Goal: Task Accomplishment & Management: Manage account settings

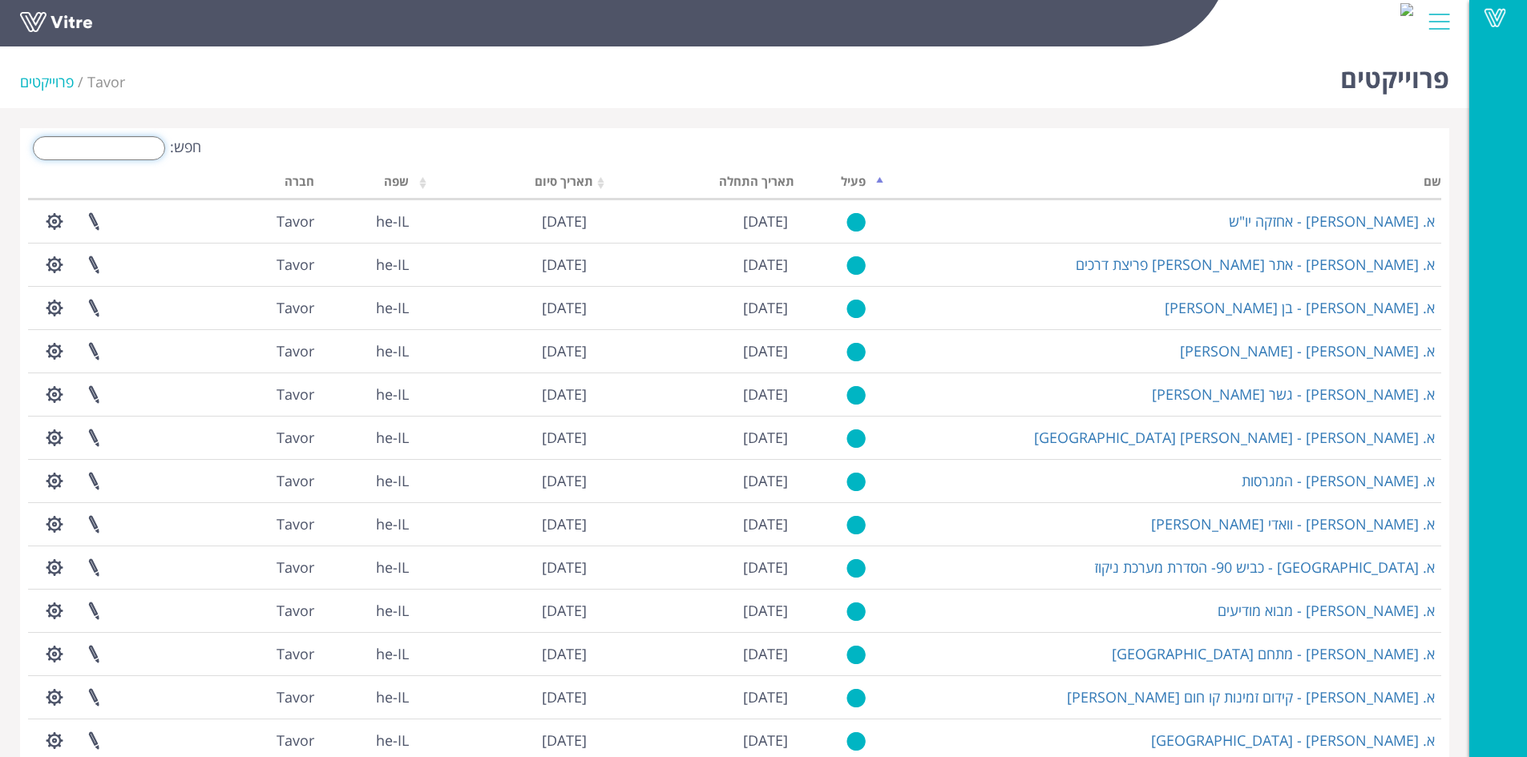
click at [131, 155] on input "חפש:" at bounding box center [99, 148] width 132 height 24
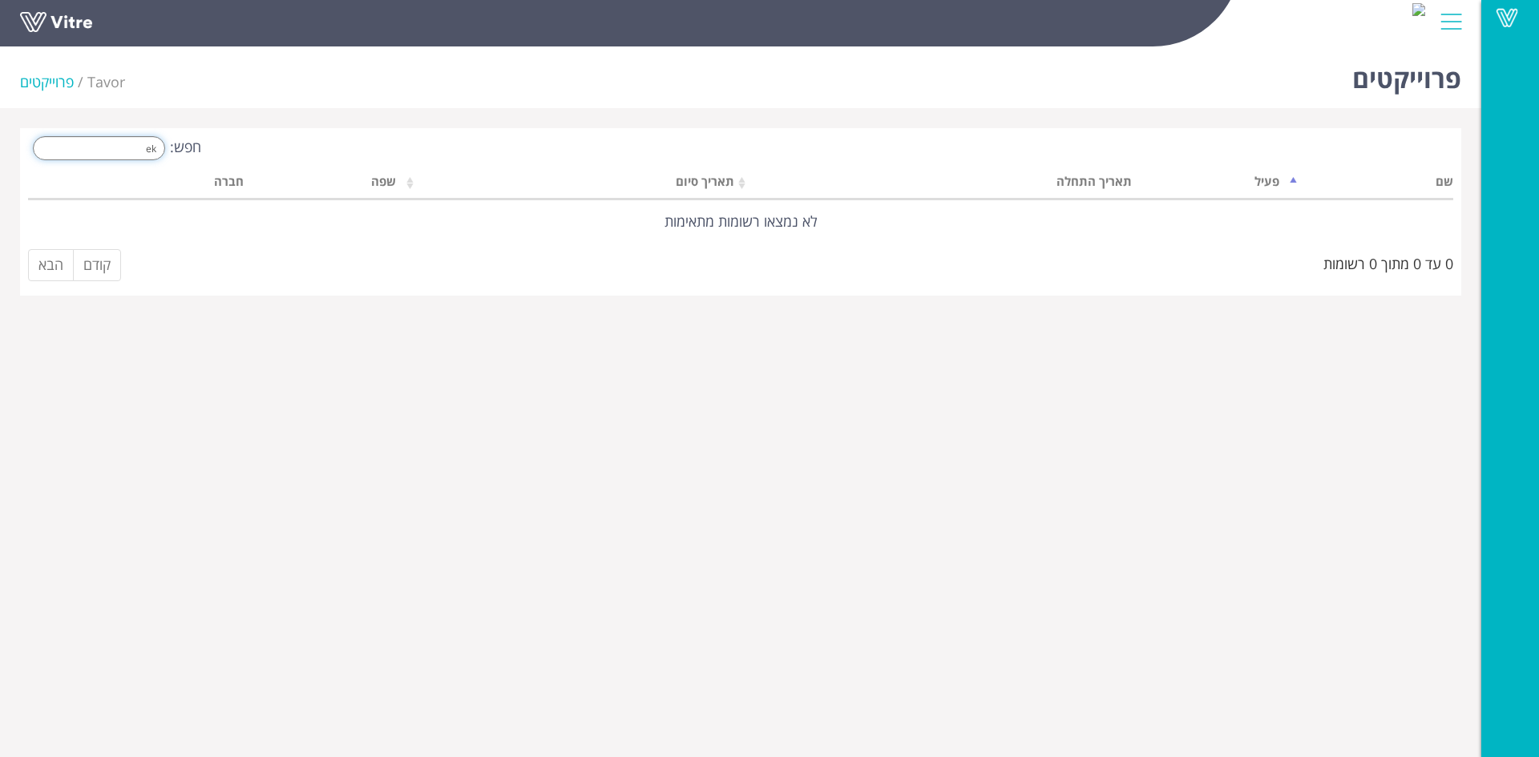
type input "e"
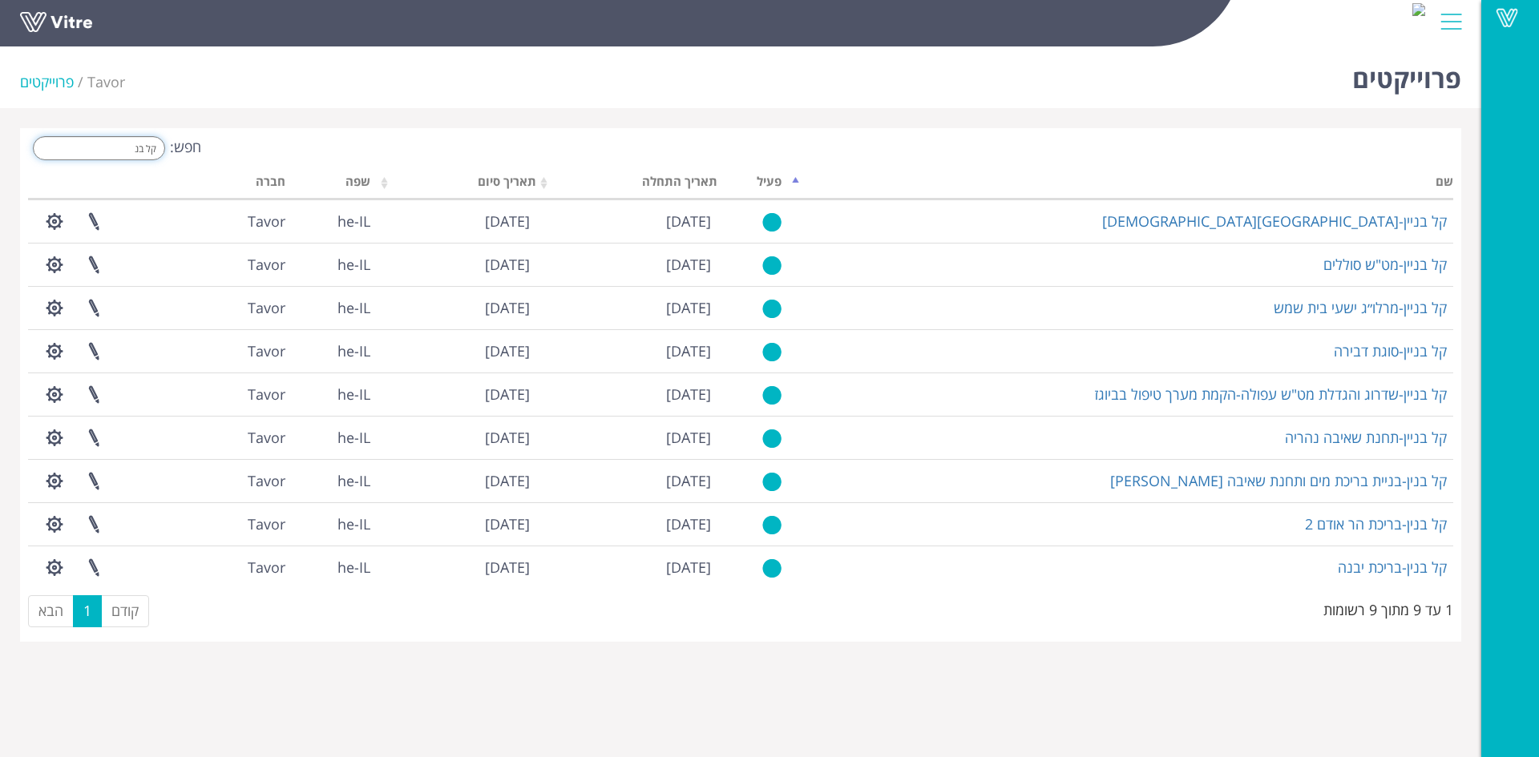
drag, startPoint x: 97, startPoint y: 151, endPoint x: 234, endPoint y: 155, distance: 137.1
click at [234, 155] on div "חפש: קל בנ" at bounding box center [378, 150] width 700 height 28
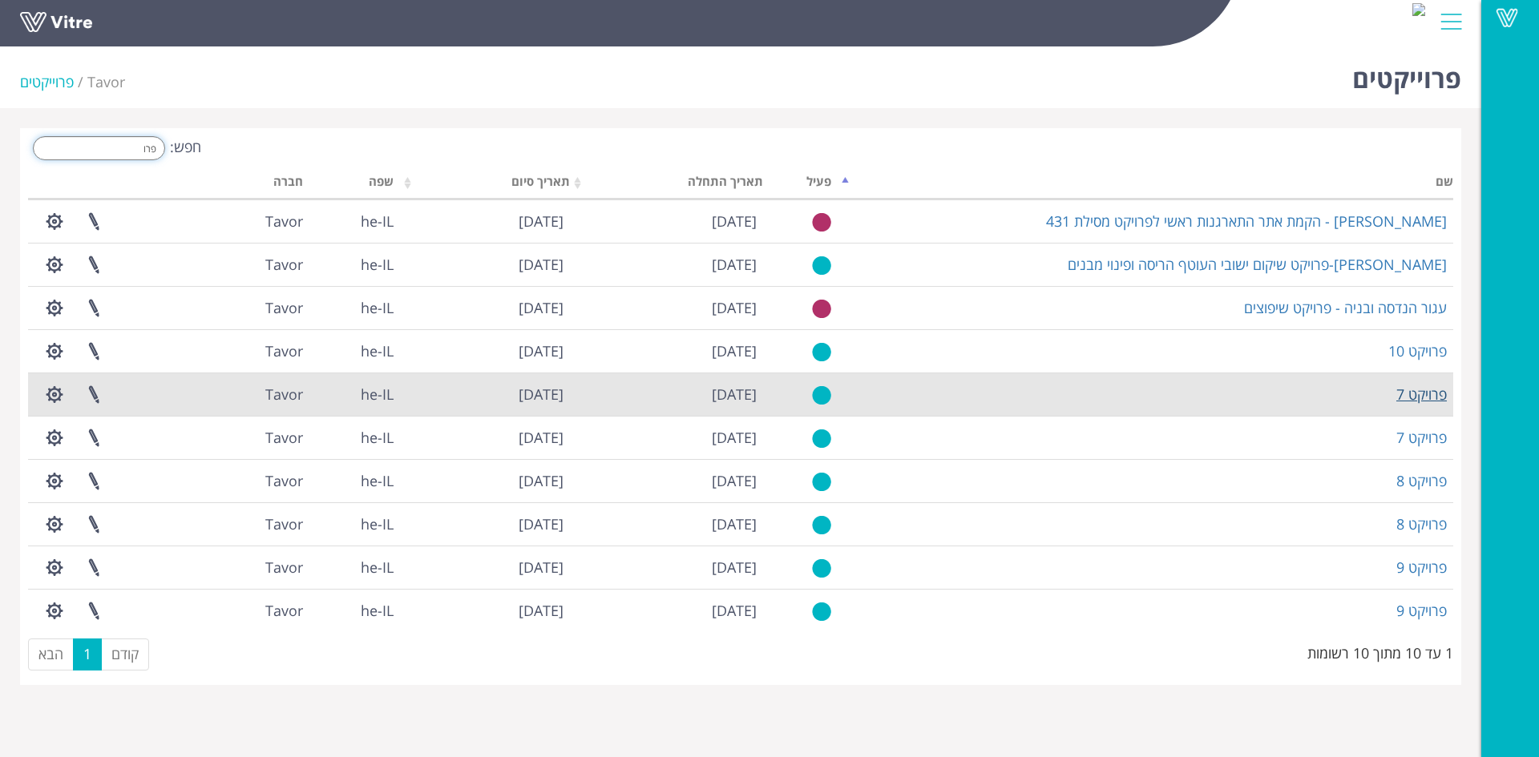
type input "פרו"
click at [1429, 389] on link "פרויקט 7" at bounding box center [1421, 394] width 50 height 19
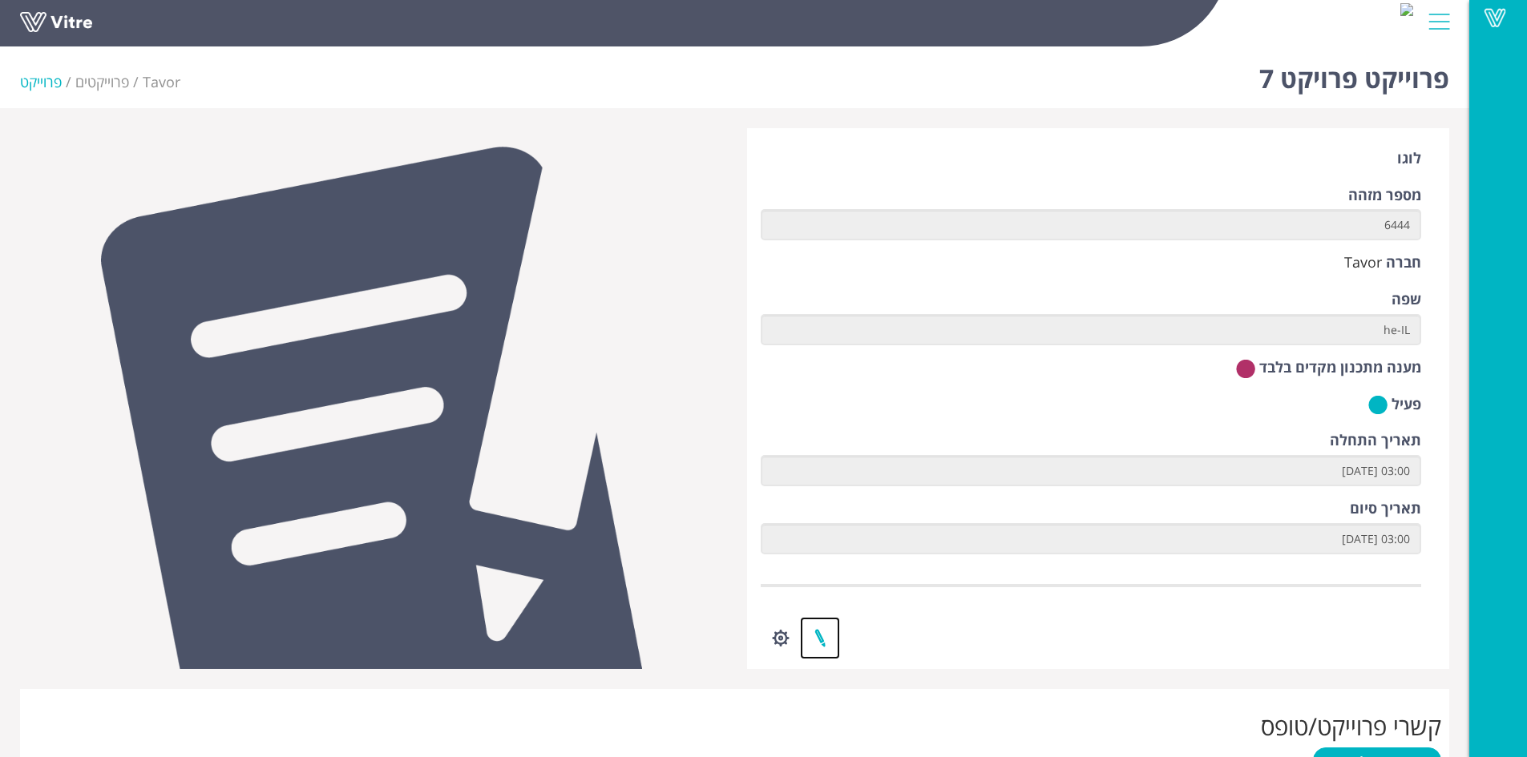
click at [819, 635] on link at bounding box center [820, 638] width 40 height 42
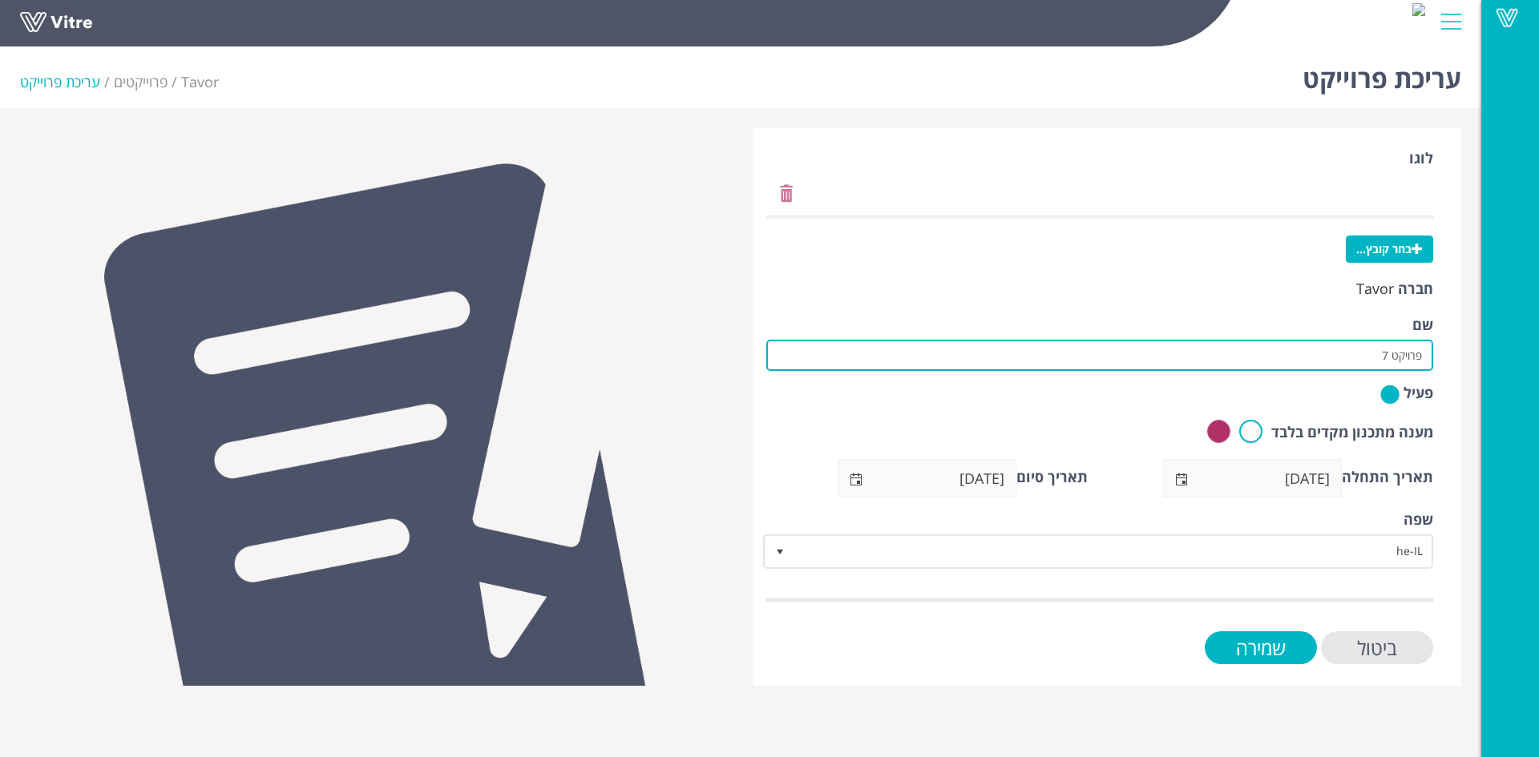
drag, startPoint x: 1269, startPoint y: 363, endPoint x: 1492, endPoint y: 366, distance: 222.8
click at [1492, 366] on div "Vitre עריכת פרוייקט Tavor פרוייקטים עריכת פרוייקט לוגו בחר קובץ... חברה Tavor ש…" at bounding box center [769, 363] width 1539 height 646
type input "קל בנין - מודיעין עילית"
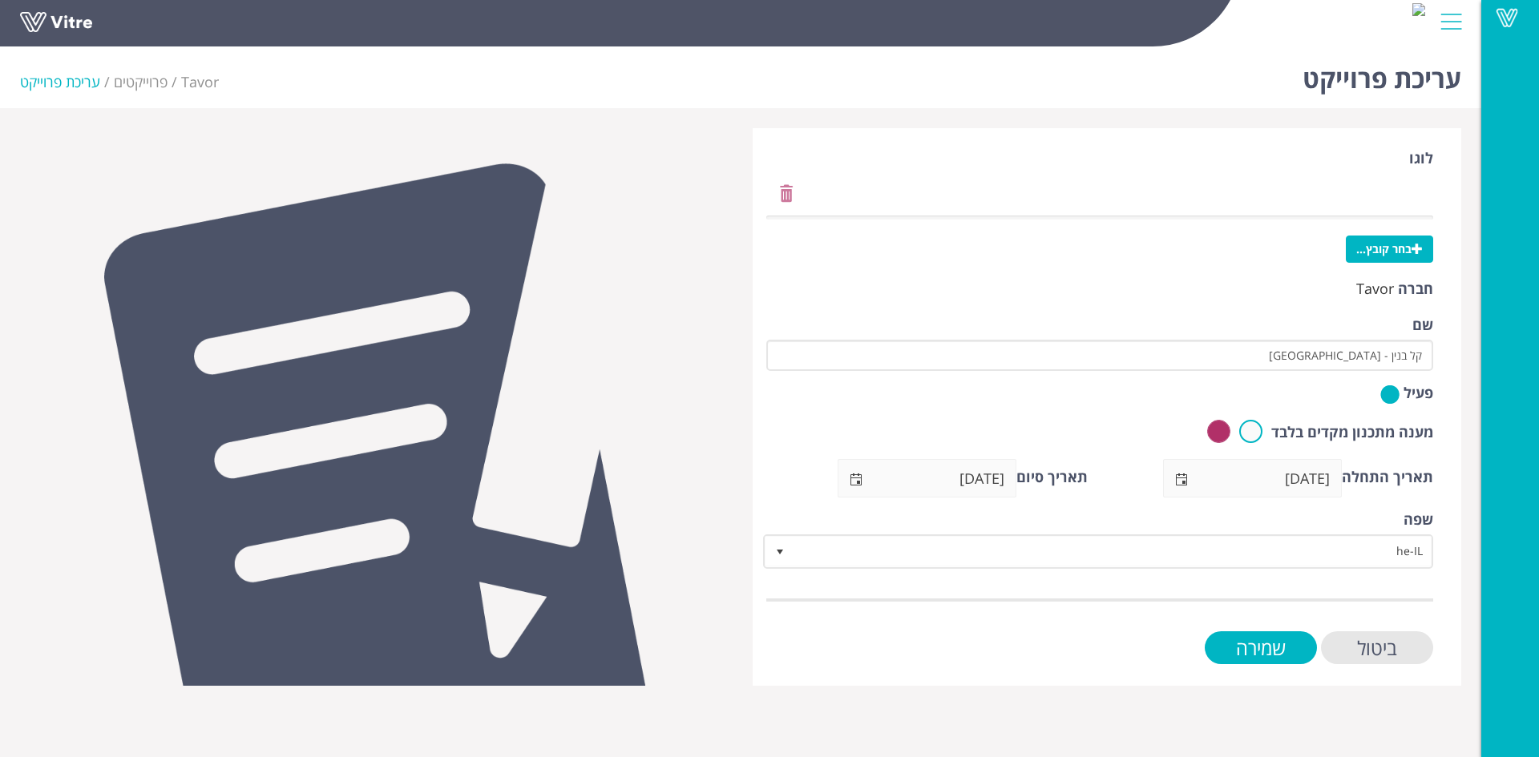
click at [855, 484] on span "select" at bounding box center [856, 480] width 13 height 13
click at [874, 480] on span "select" at bounding box center [856, 479] width 37 height 38
click at [960, 481] on input "08/05/2030" at bounding box center [944, 478] width 141 height 37
click at [1261, 660] on input "שמירה" at bounding box center [1261, 648] width 112 height 33
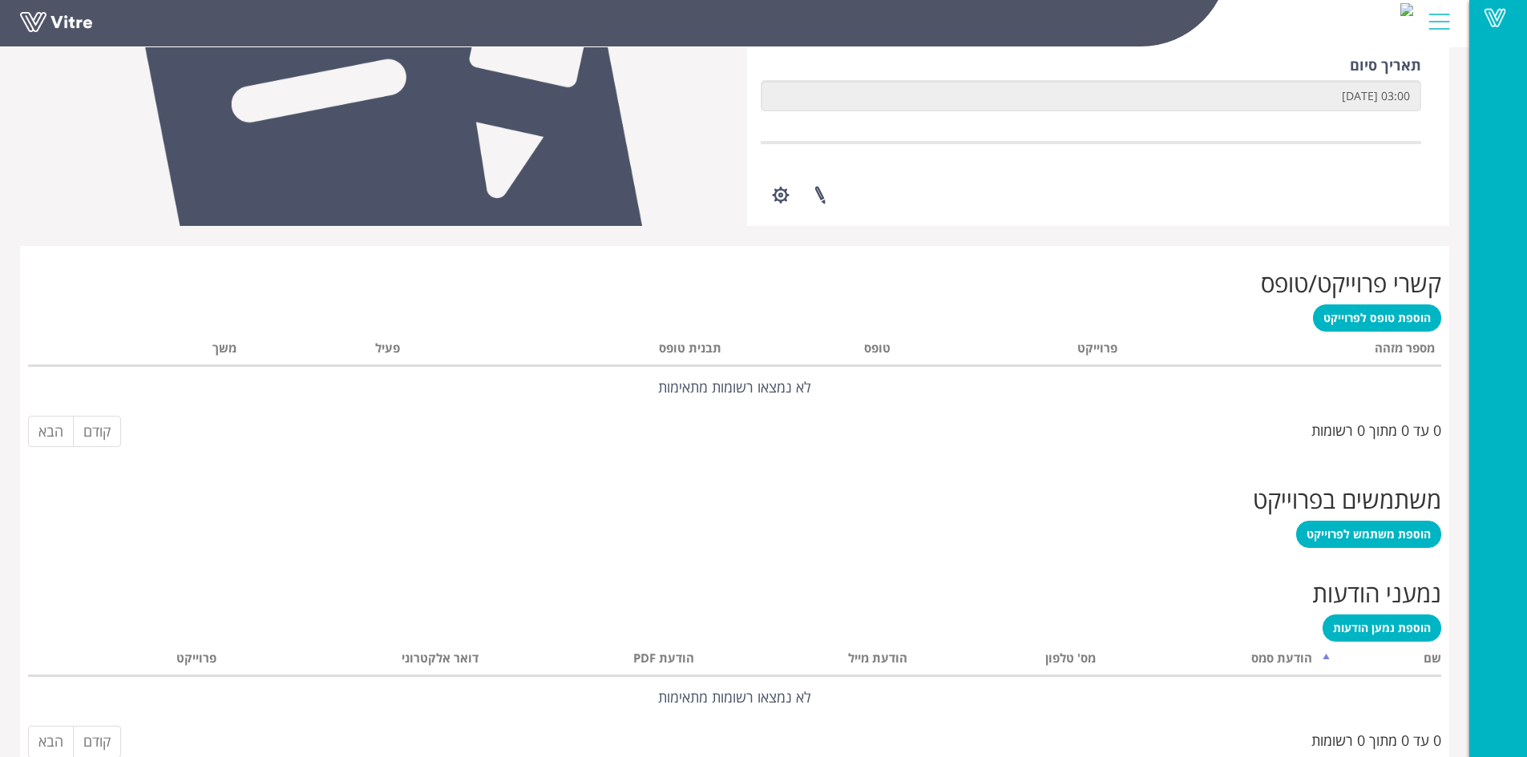
scroll to position [478, 0]
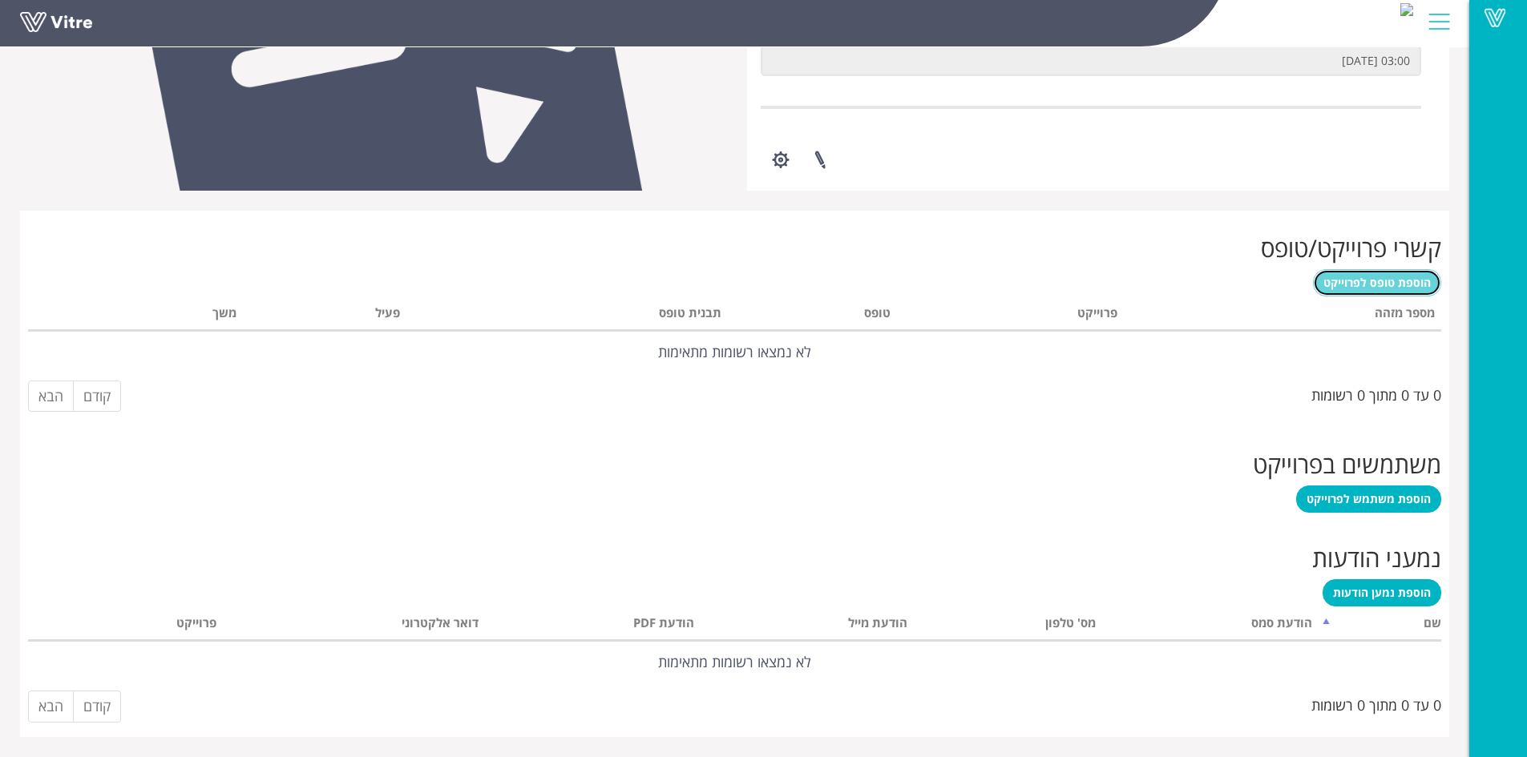
click at [1352, 278] on span "הוספת טופס לפרוייקט" at bounding box center [1376, 282] width 107 height 15
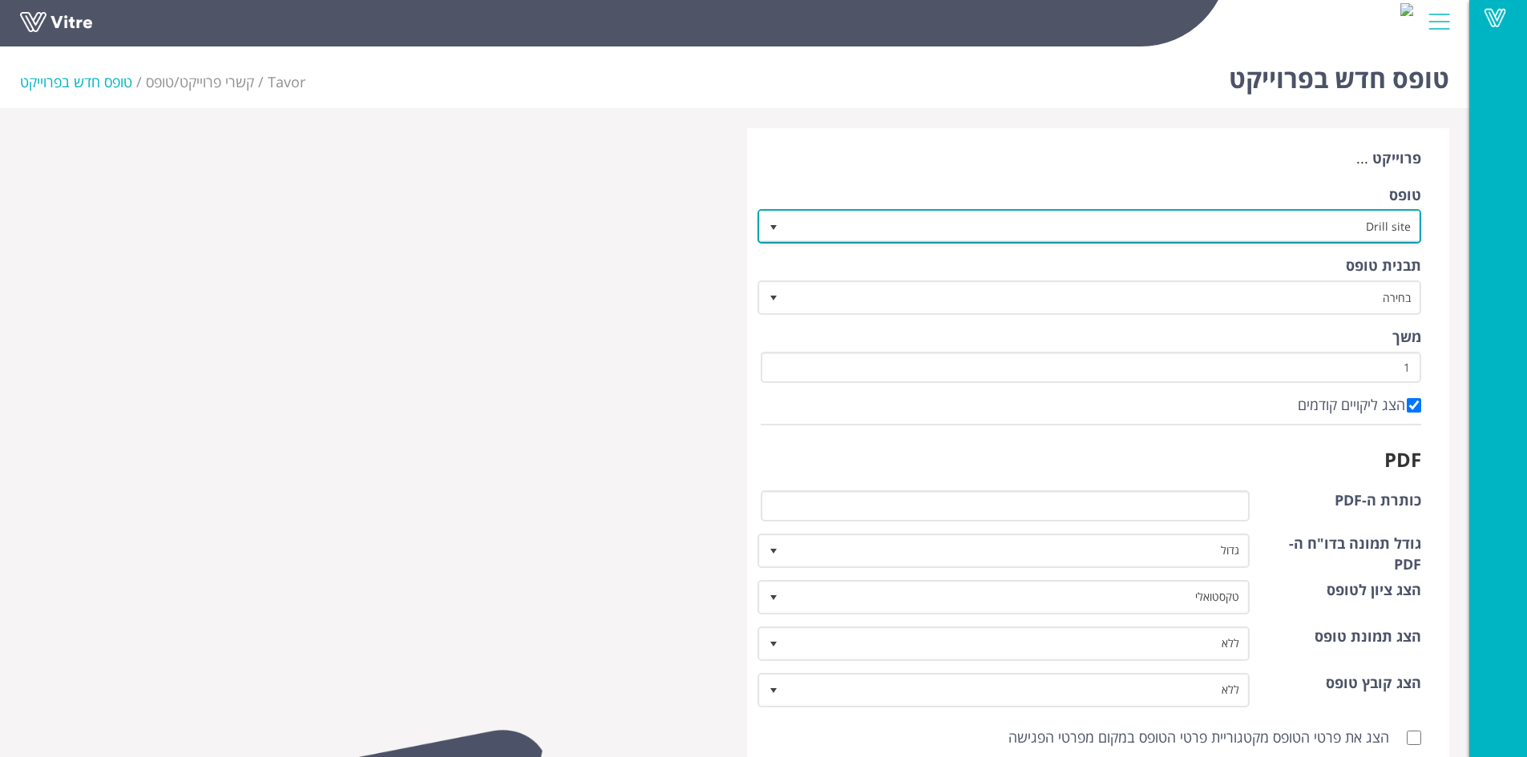
click at [1333, 226] on span "Drill site" at bounding box center [1104, 226] width 632 height 29
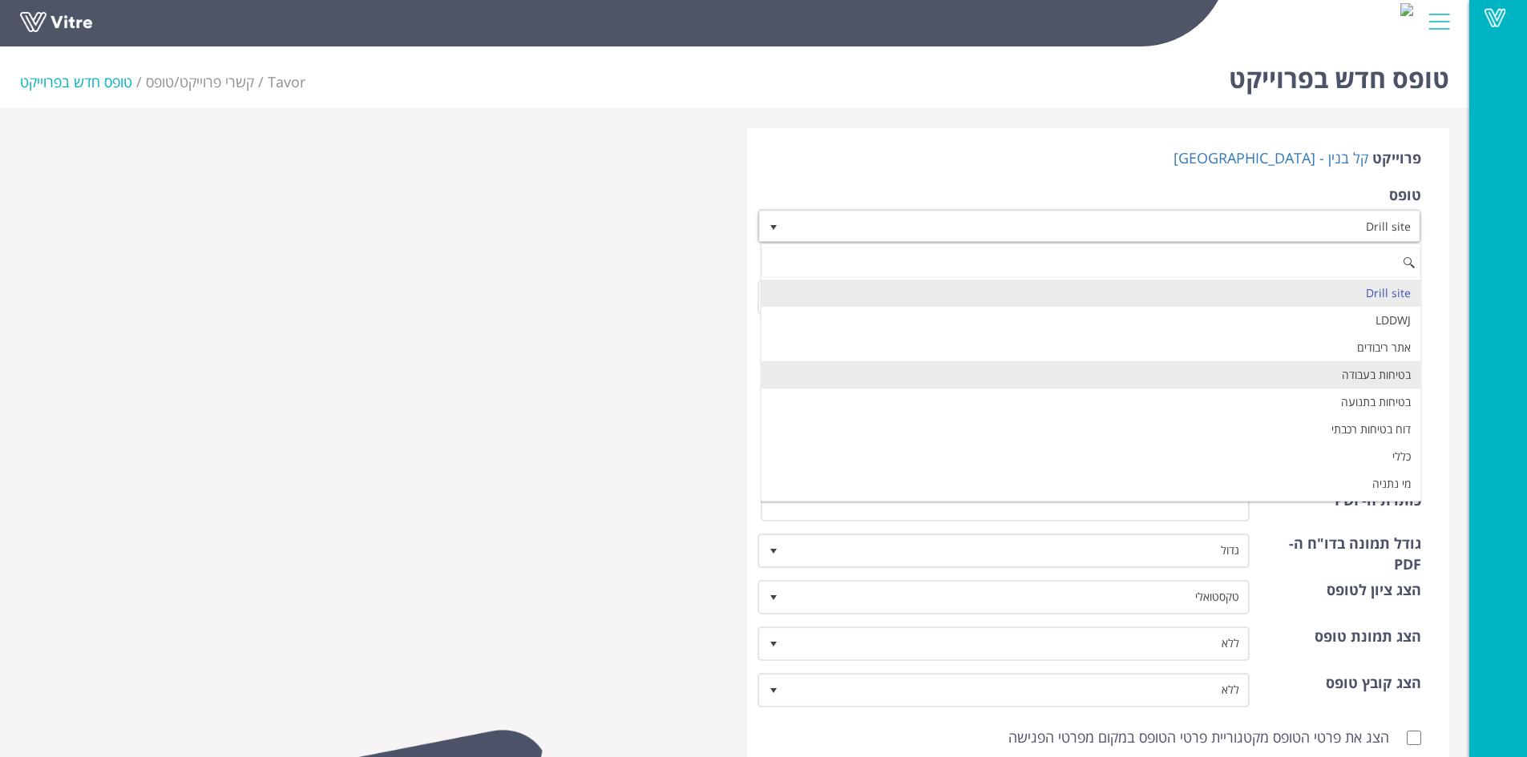
click at [1351, 366] on li "בטיחות בעבודה" at bounding box center [1091, 374] width 660 height 27
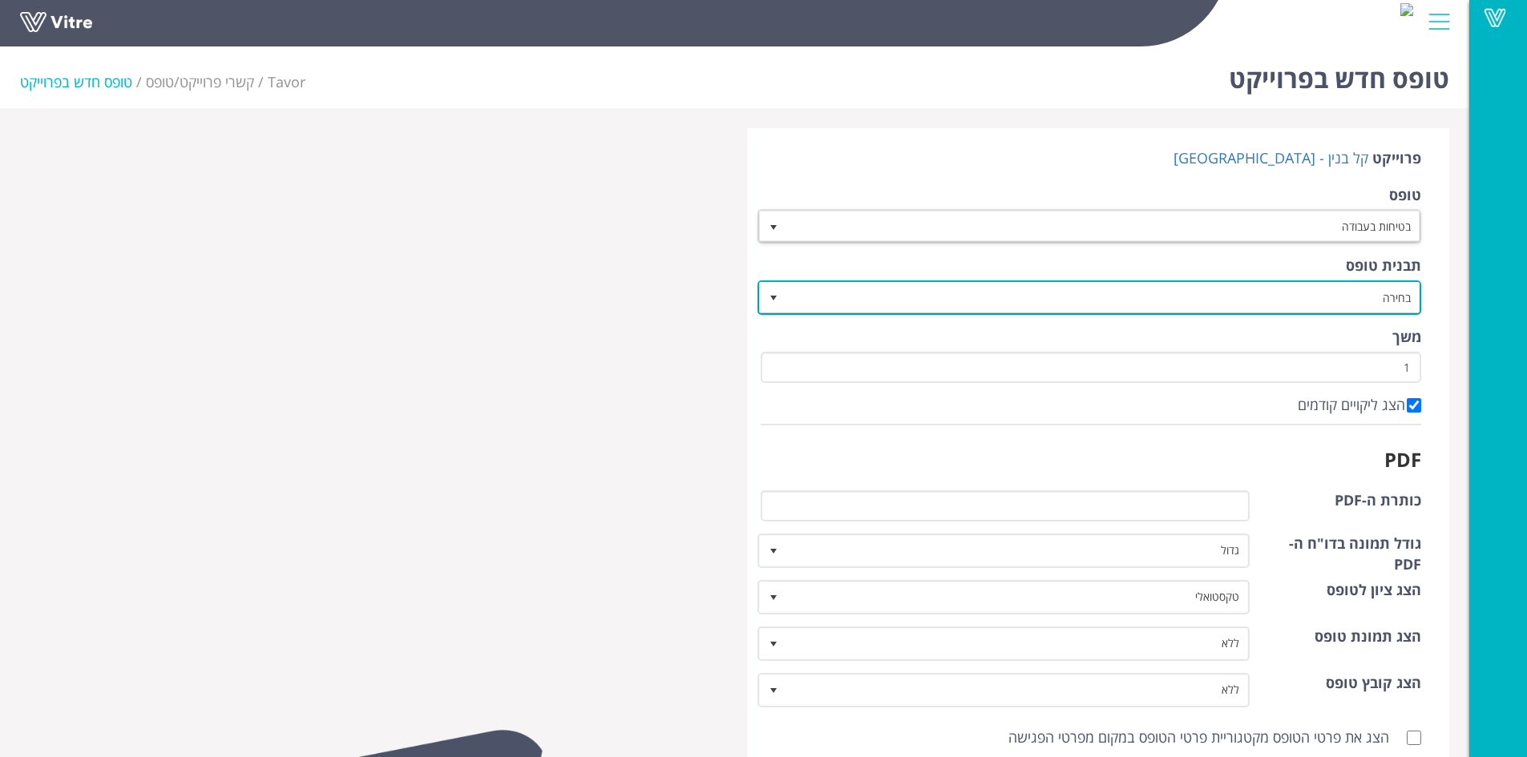
click at [1232, 303] on span "בחירה" at bounding box center [1104, 297] width 632 height 29
click at [1258, 289] on span "בחירה" at bounding box center [1104, 297] width 632 height 29
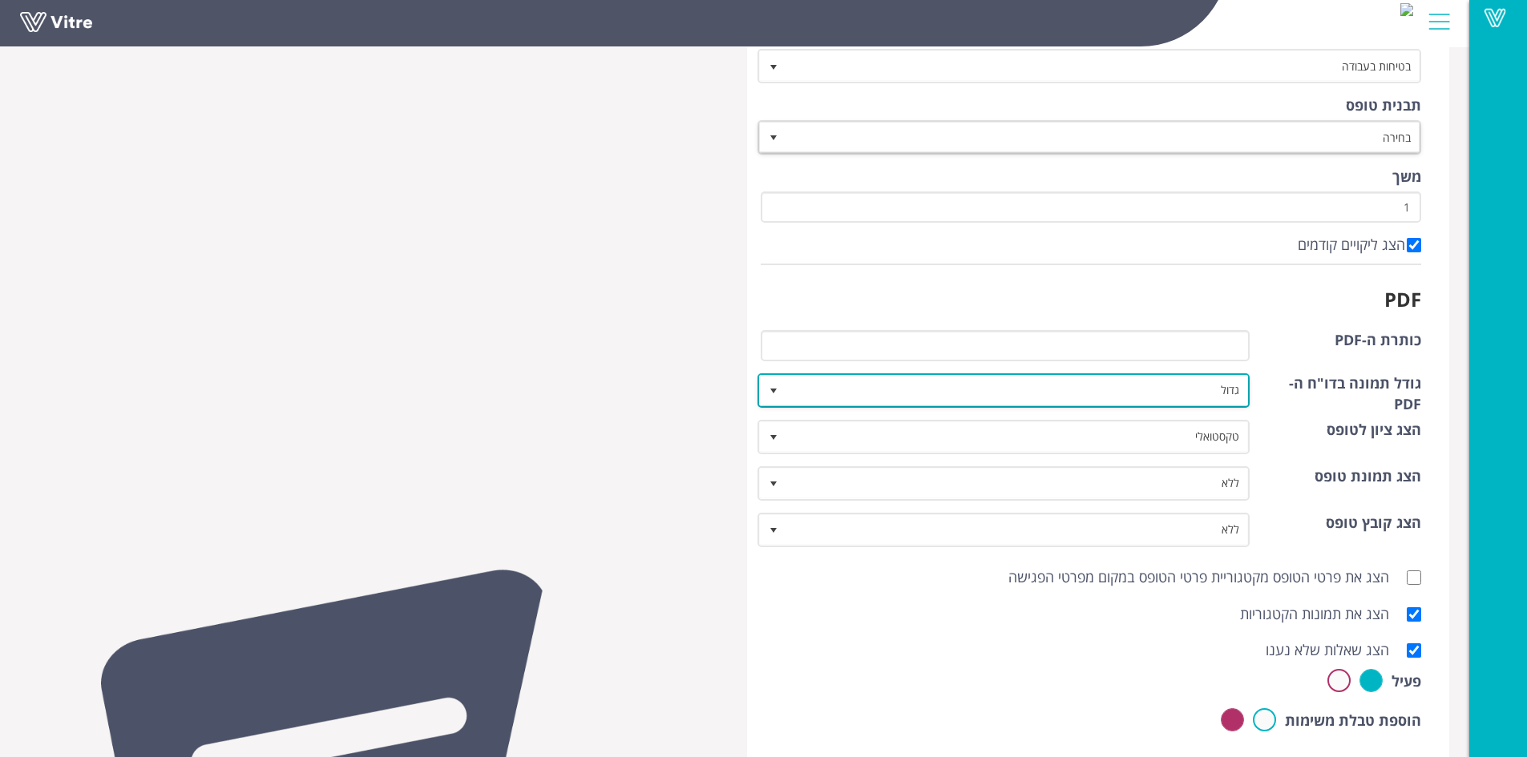
click at [1156, 386] on span "גדול" at bounding box center [1018, 390] width 461 height 29
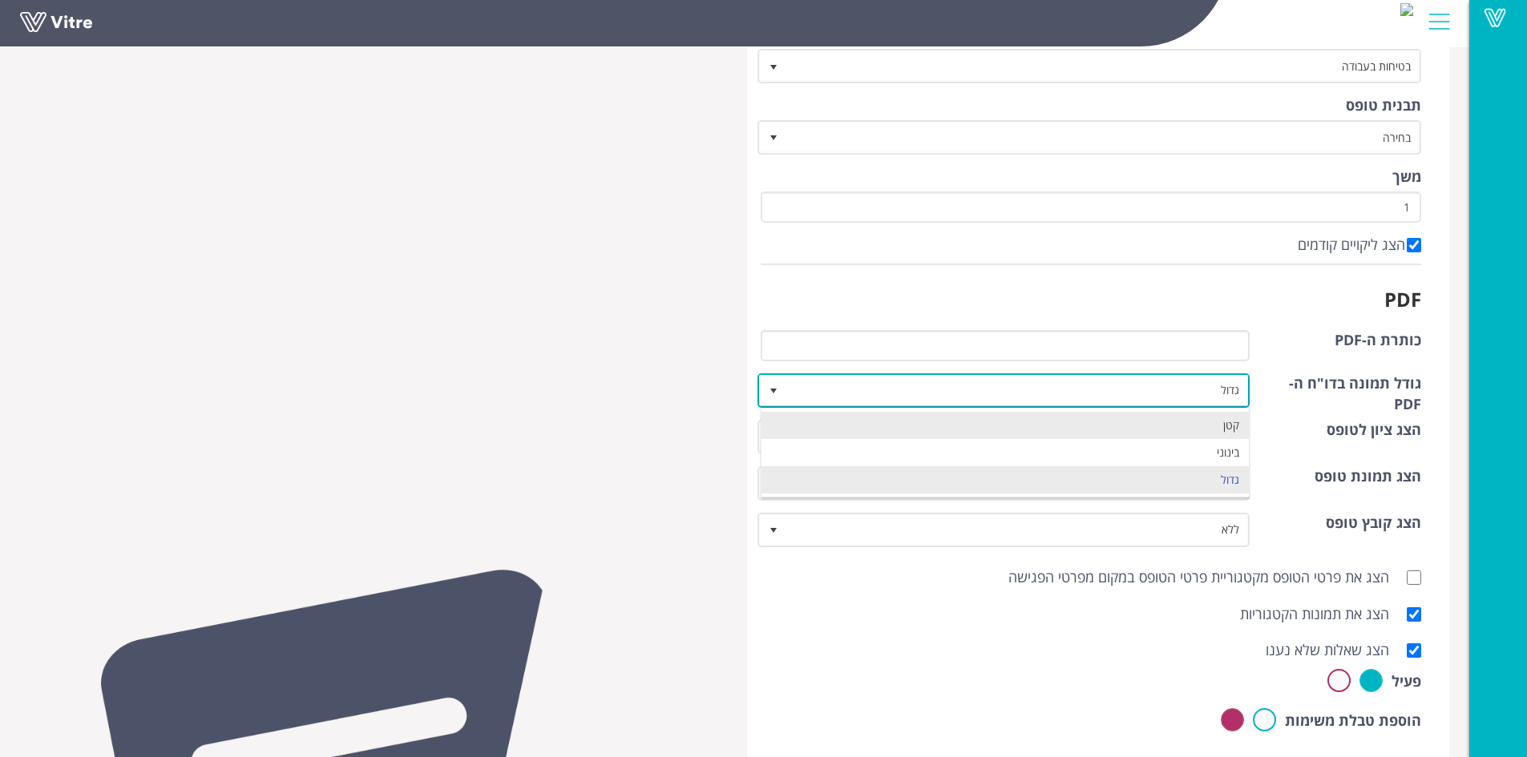
click at [1177, 422] on li "קטן" at bounding box center [1005, 425] width 488 height 27
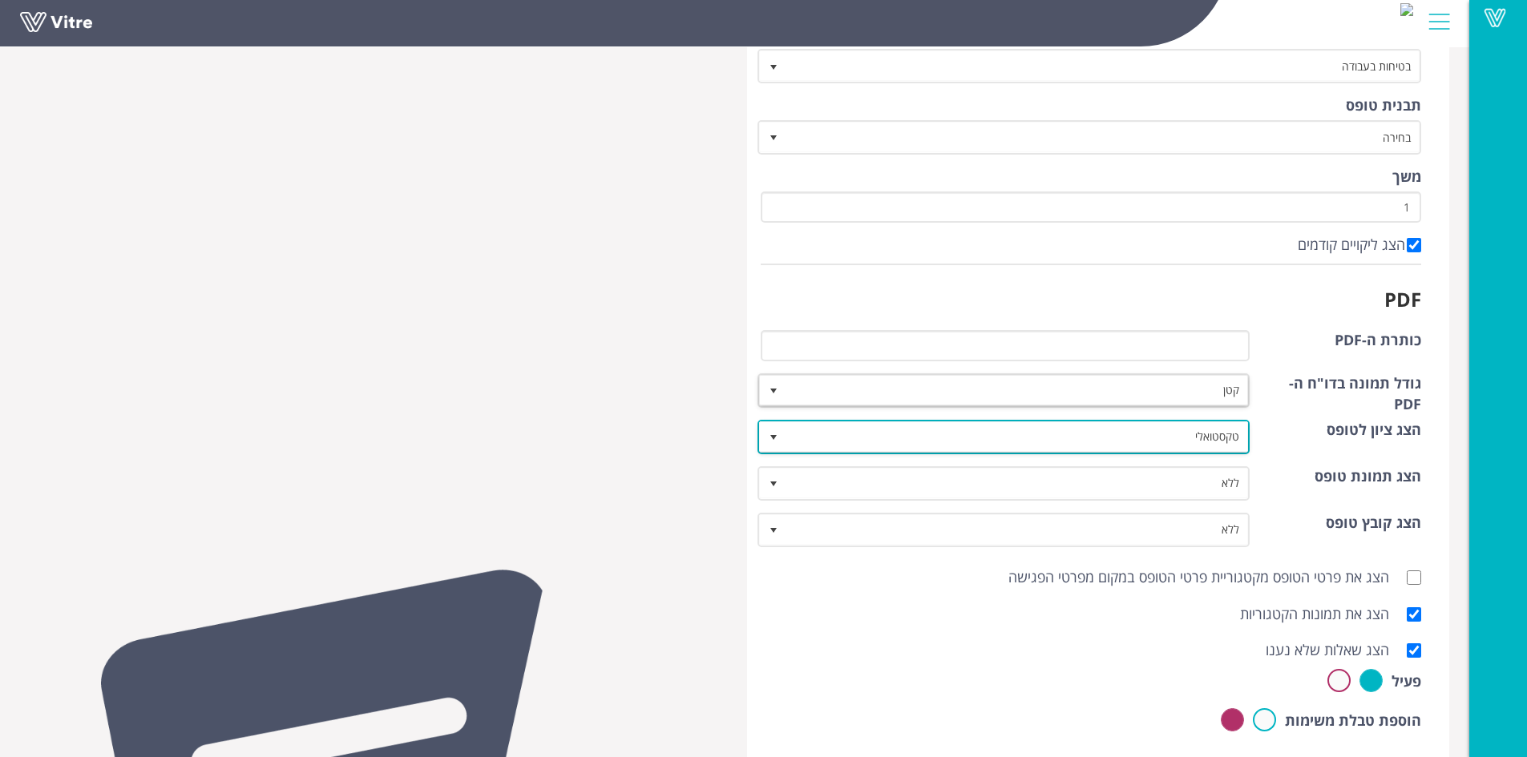
click at [1153, 434] on span "טקסטואלי" at bounding box center [1018, 436] width 461 height 29
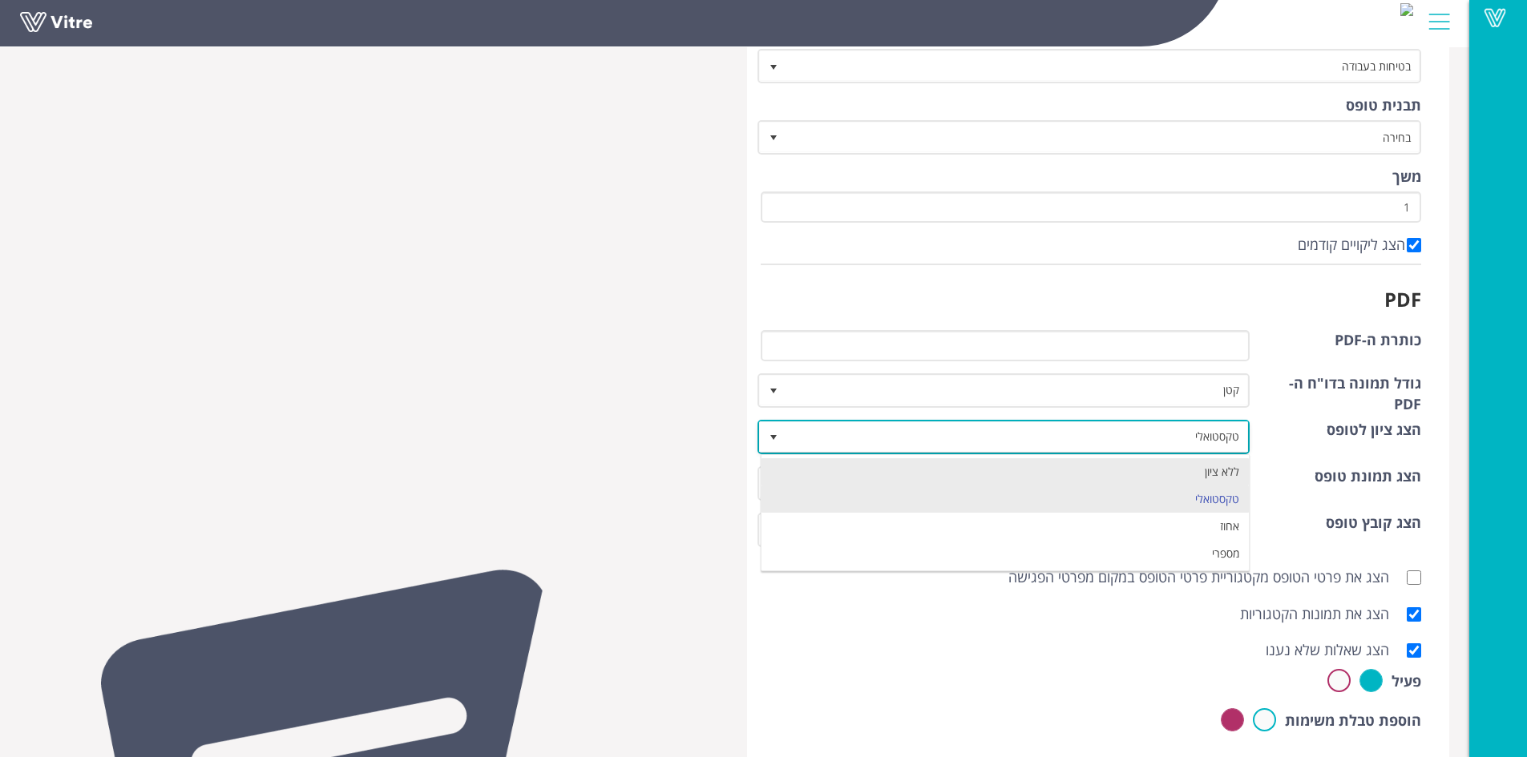
click at [1202, 477] on li "ללא ציון" at bounding box center [1005, 471] width 488 height 27
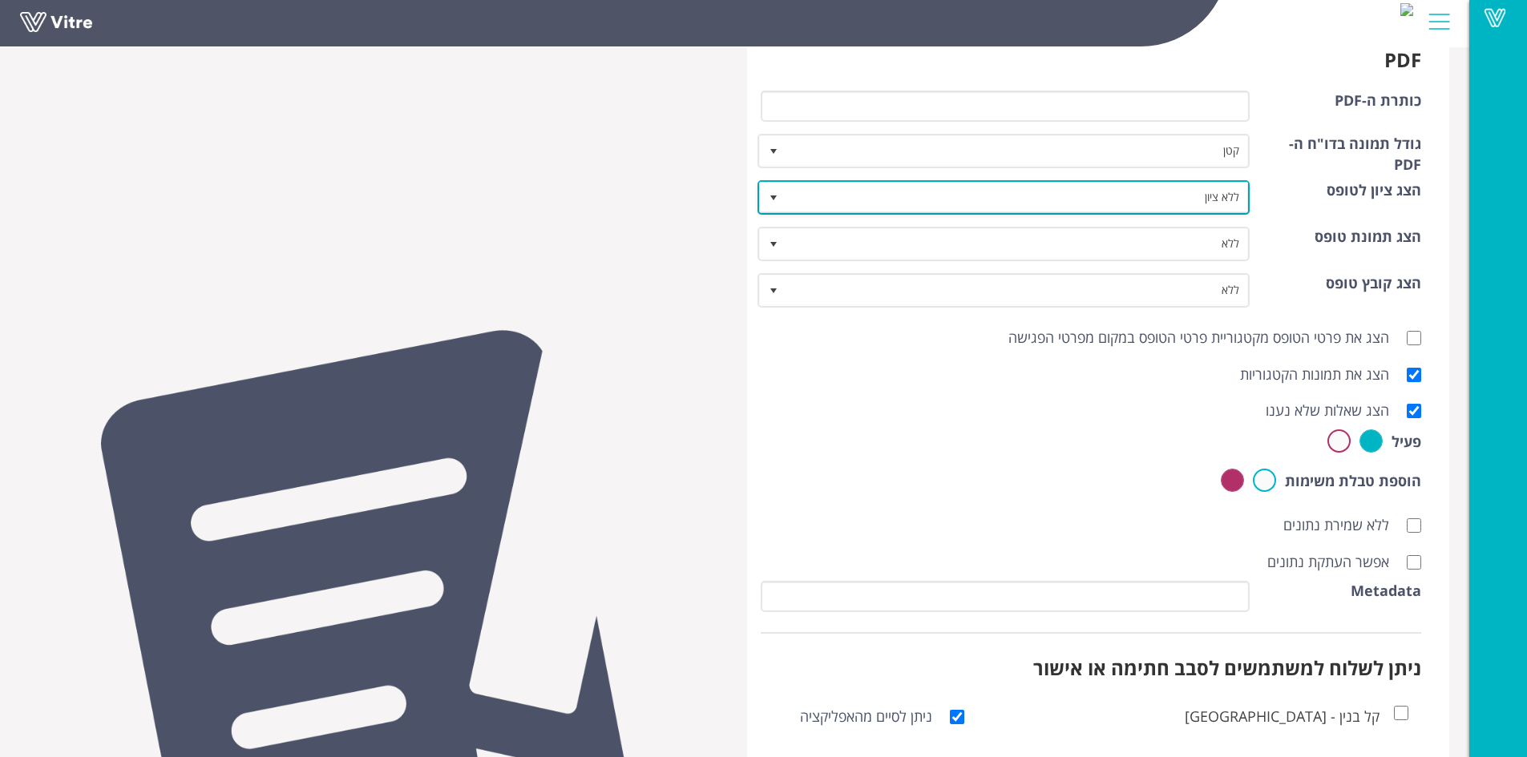
scroll to position [401, 0]
click at [1422, 563] on div "אפשר העתקת נתונים" at bounding box center [1091, 561] width 685 height 37
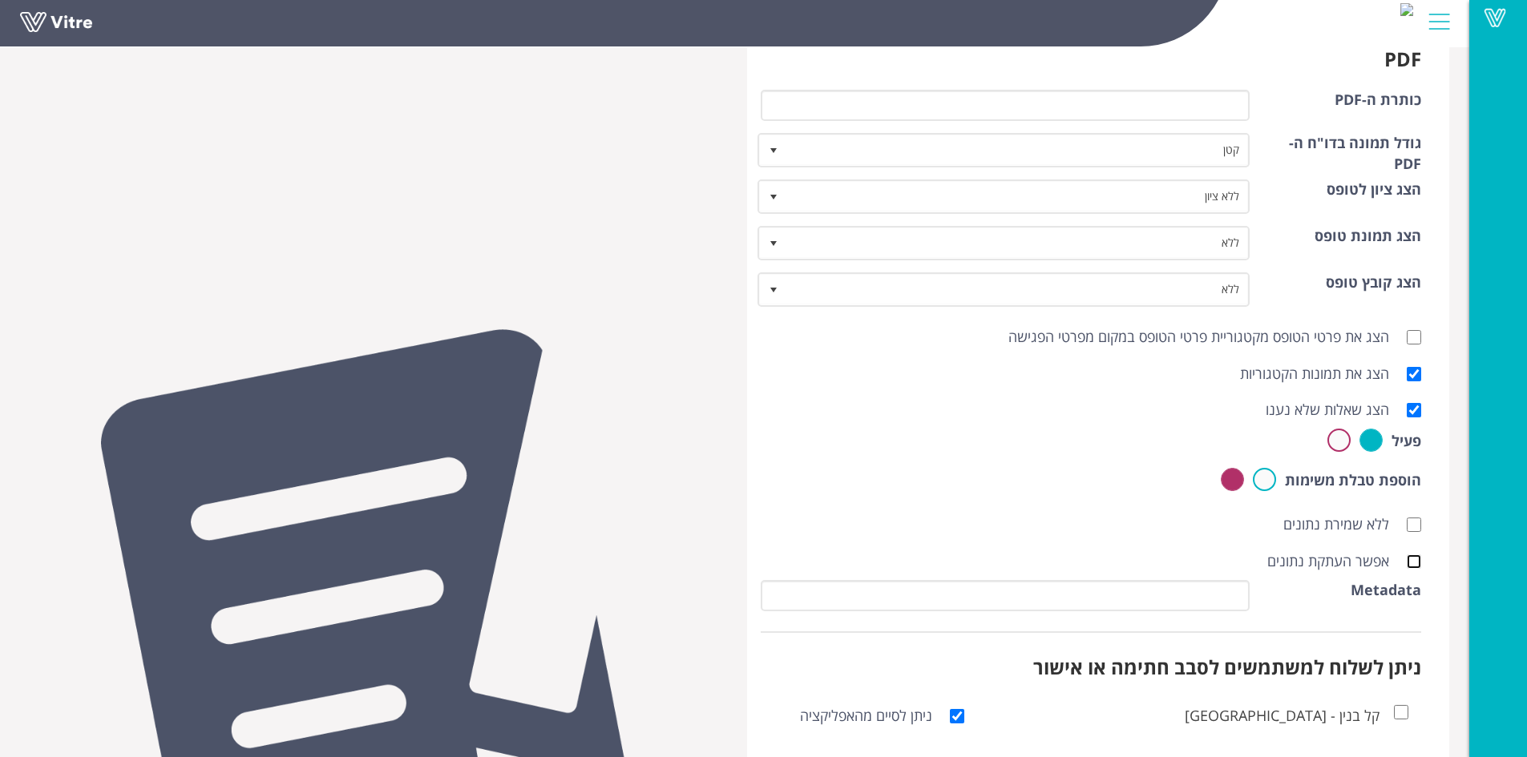
click at [1415, 563] on input "אפשר העתקת נתונים" at bounding box center [1414, 562] width 14 height 14
checkbox input "true"
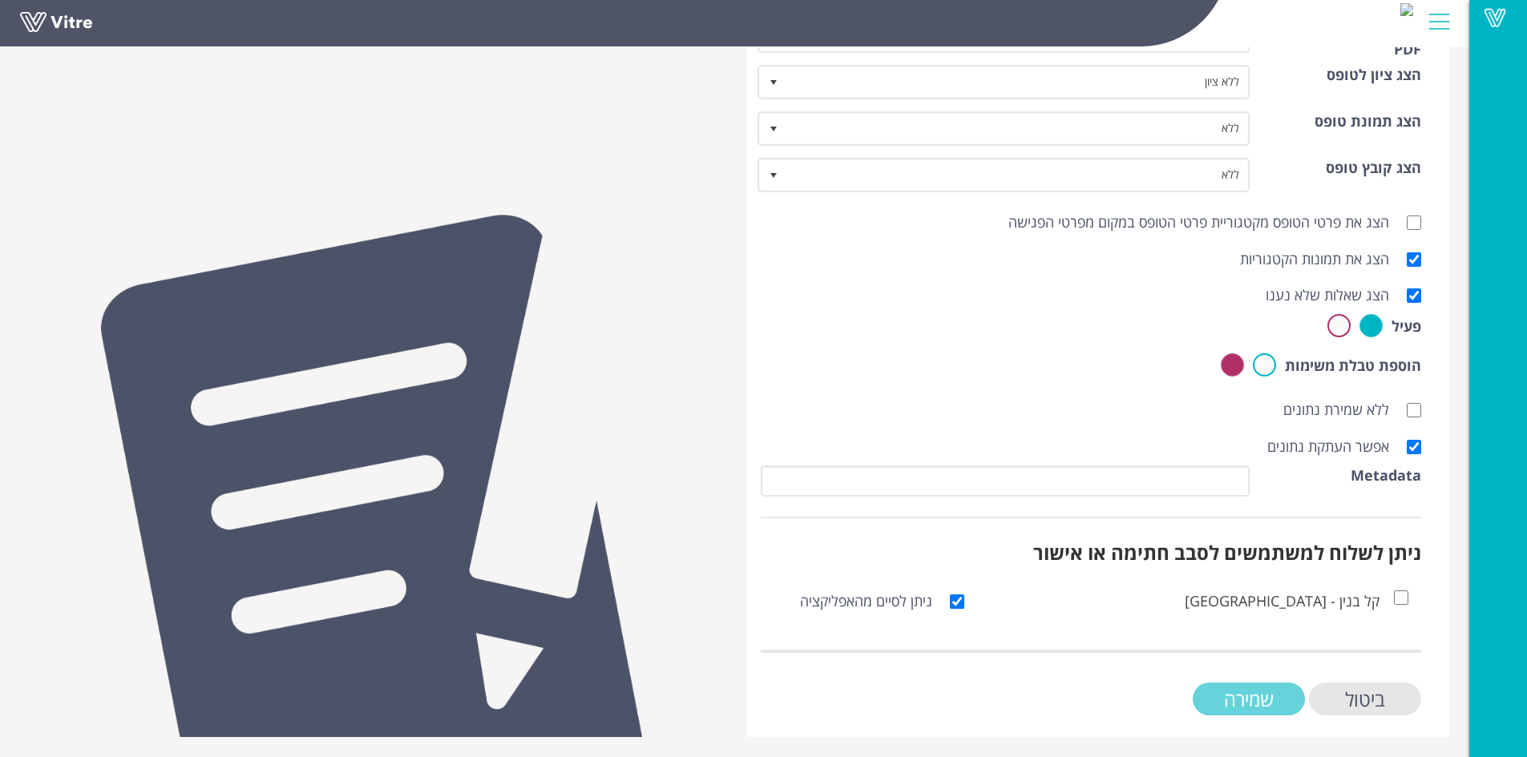
click at [1224, 701] on input "שמירה" at bounding box center [1249, 699] width 112 height 33
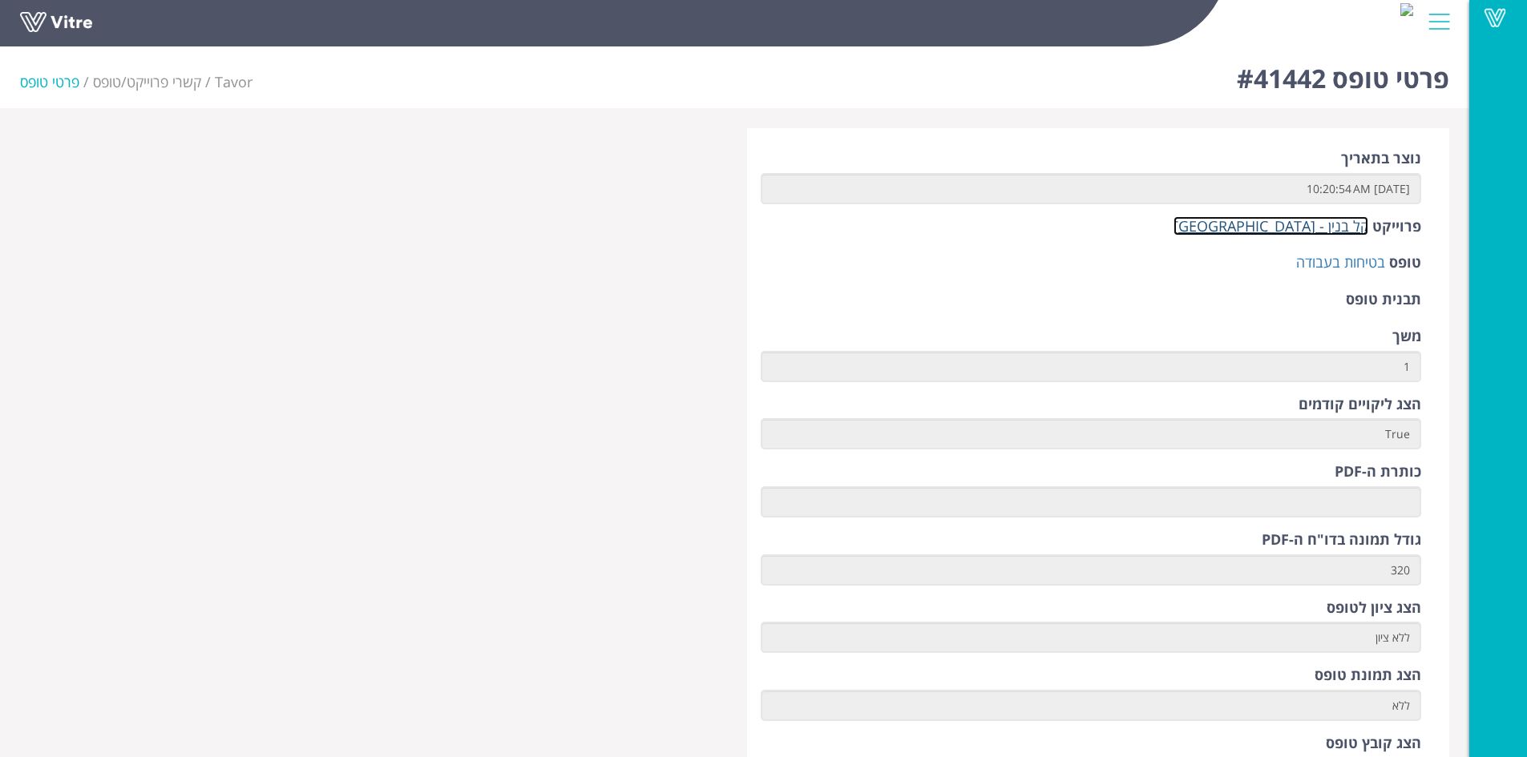
click at [1323, 229] on link "קל בנין - [GEOGRAPHIC_DATA]" at bounding box center [1270, 225] width 195 height 19
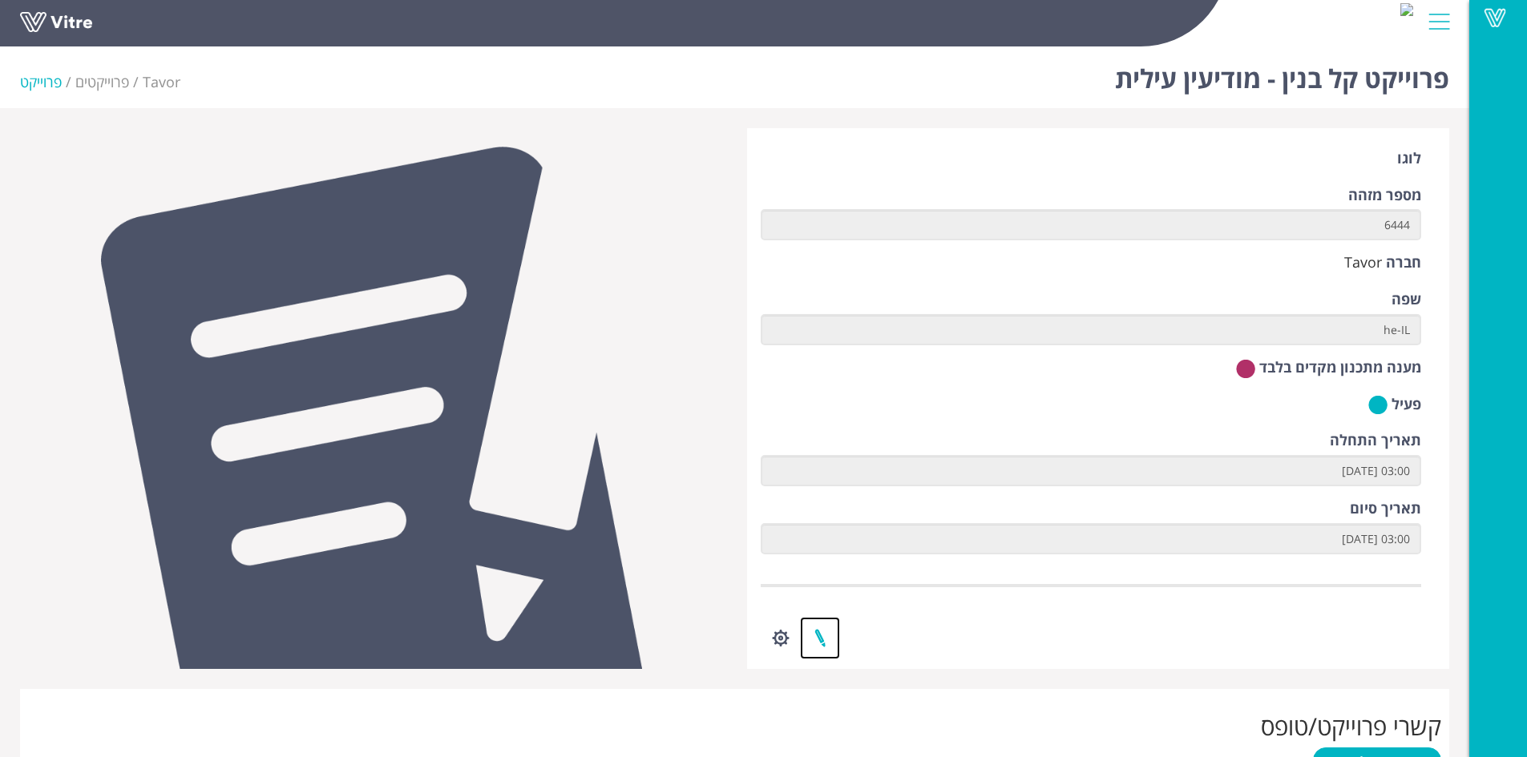
click at [825, 636] on link at bounding box center [820, 638] width 40 height 42
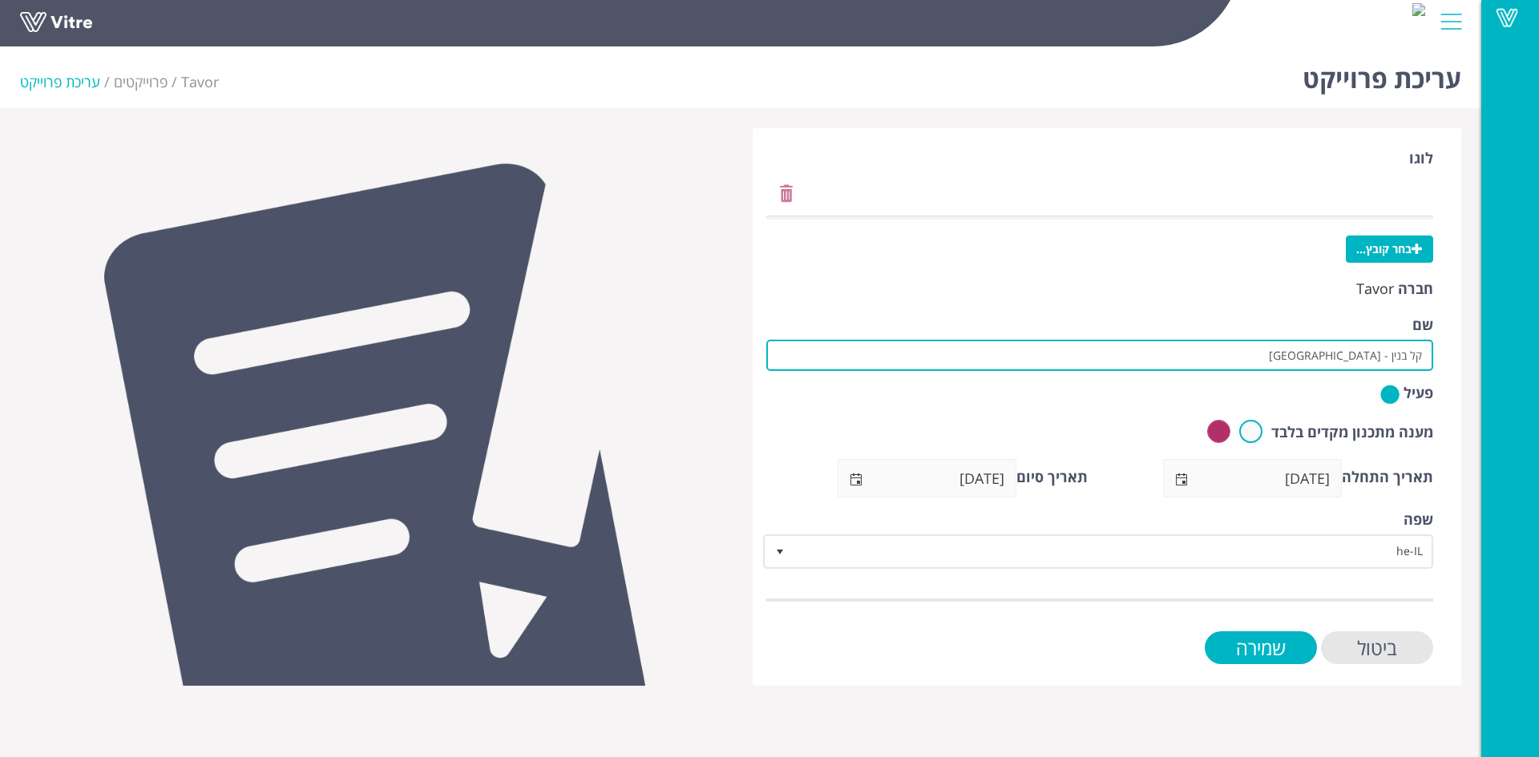
click at [1297, 354] on input "קל בנין - מודיעין עילית" at bounding box center [1099, 355] width 667 height 31
type input "קל בנין - מודיעין עילית-נאות הפסגה"
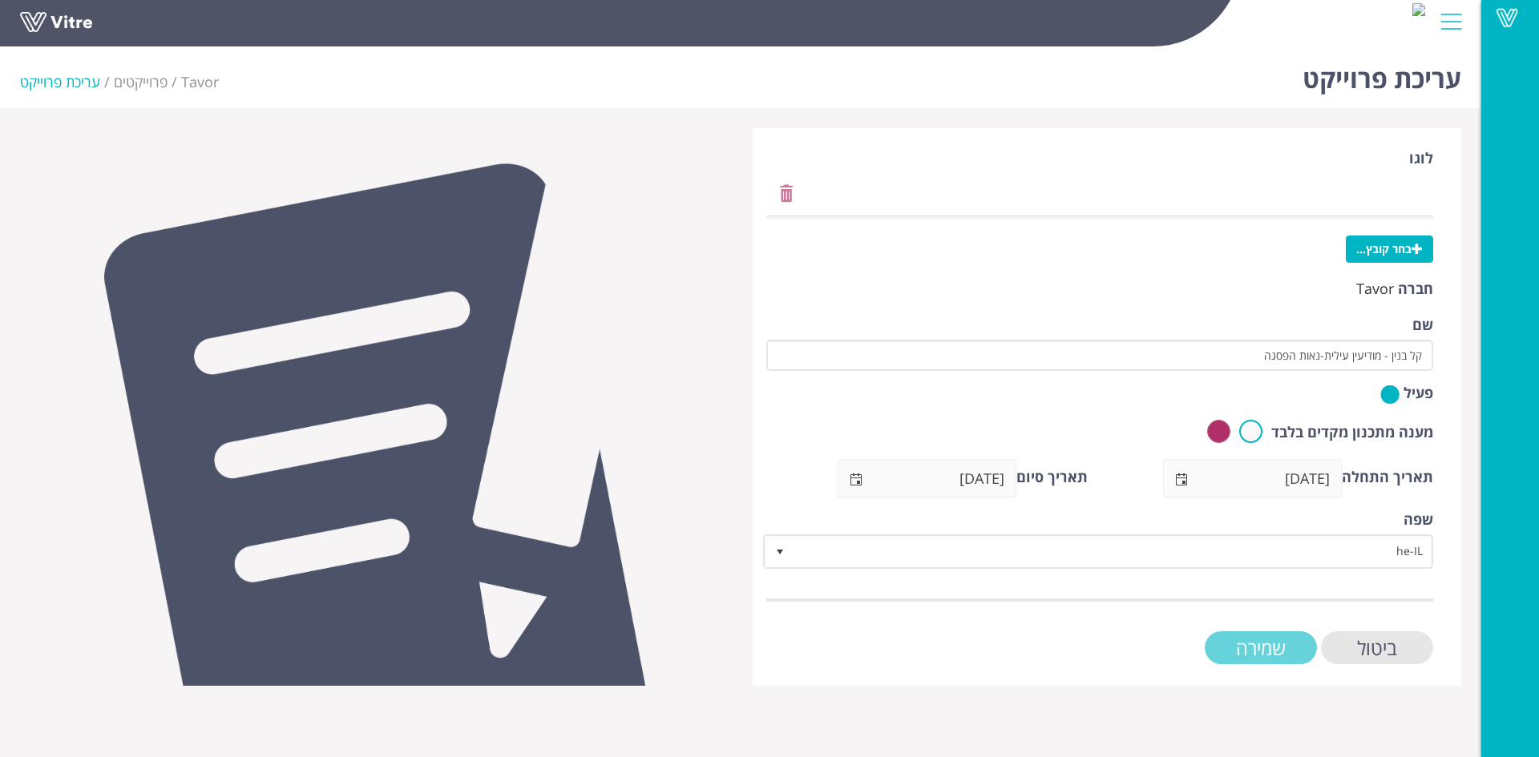
click at [1267, 647] on input "שמירה" at bounding box center [1261, 648] width 112 height 33
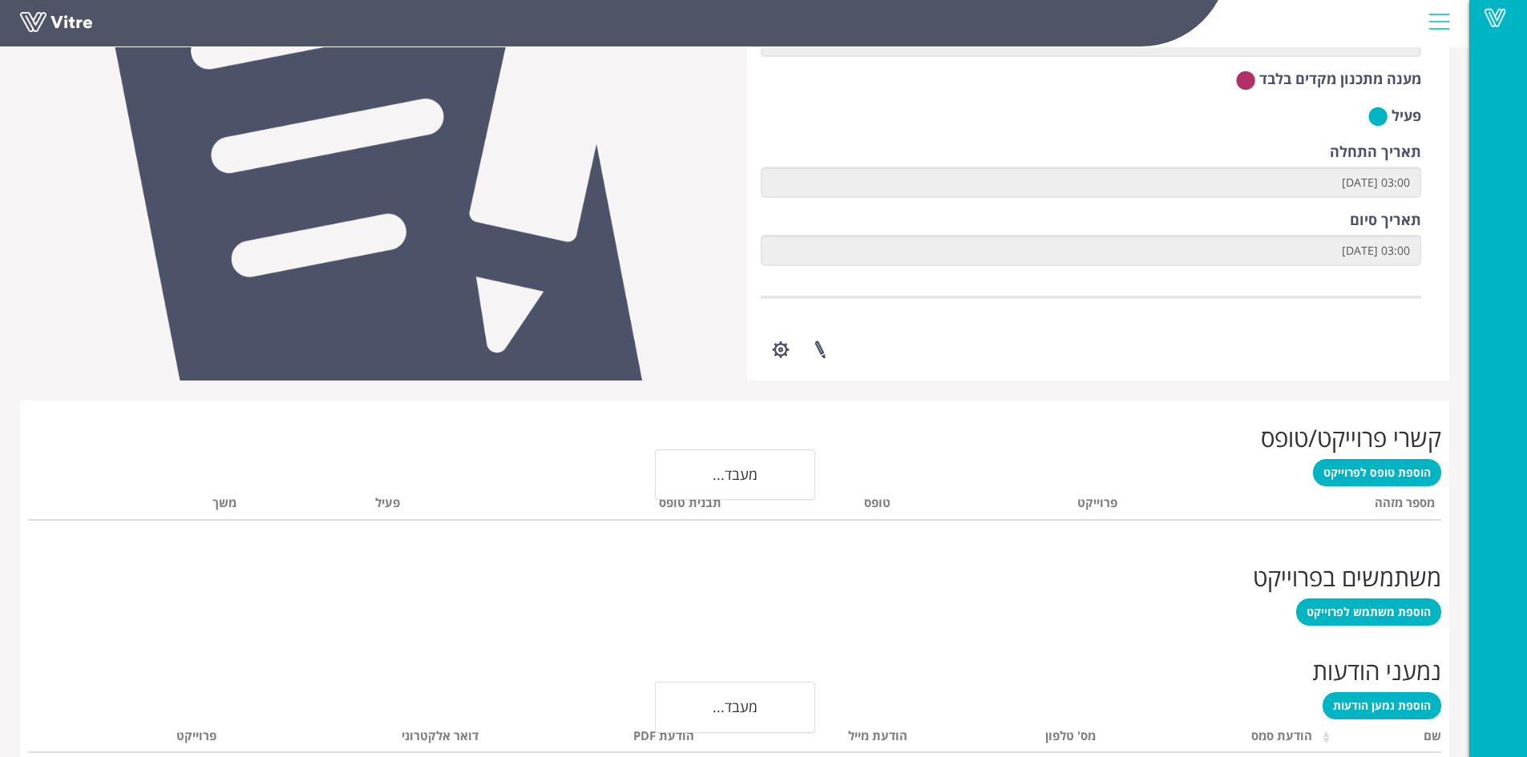
scroll to position [324, 0]
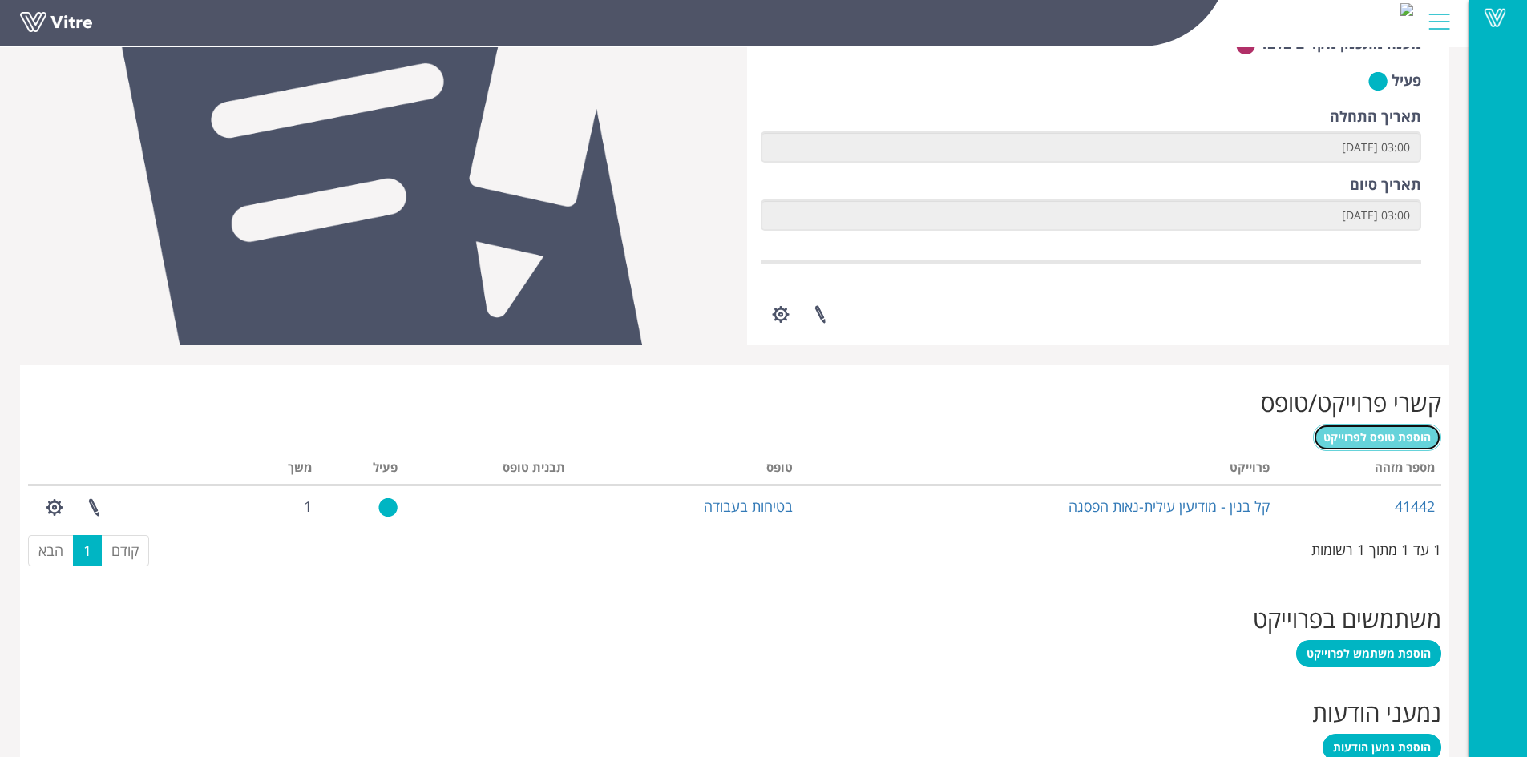
click at [1358, 430] on span "הוספת טופס לפרוייקט" at bounding box center [1376, 437] width 107 height 15
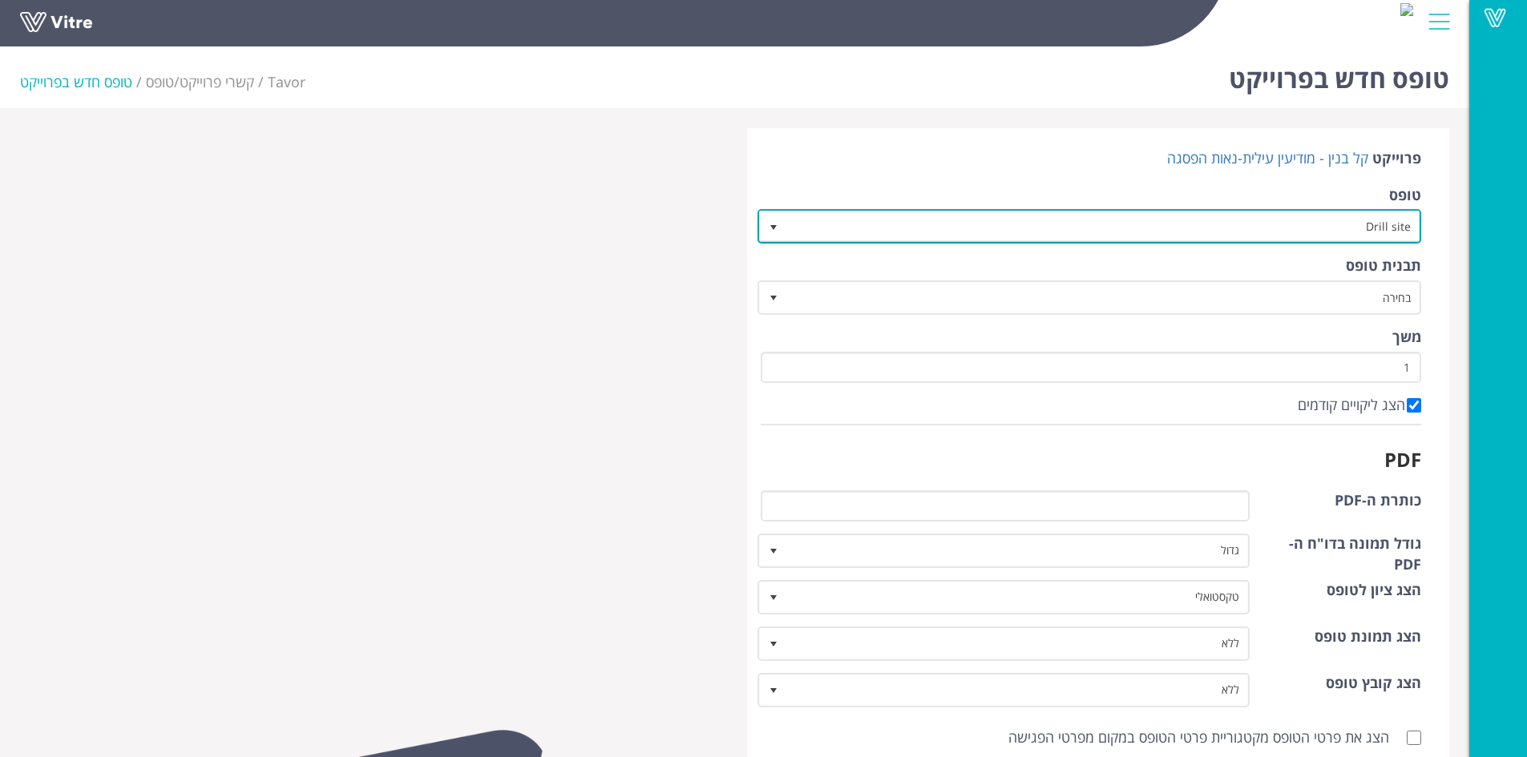
click at [1306, 219] on span "Drill site" at bounding box center [1104, 226] width 632 height 29
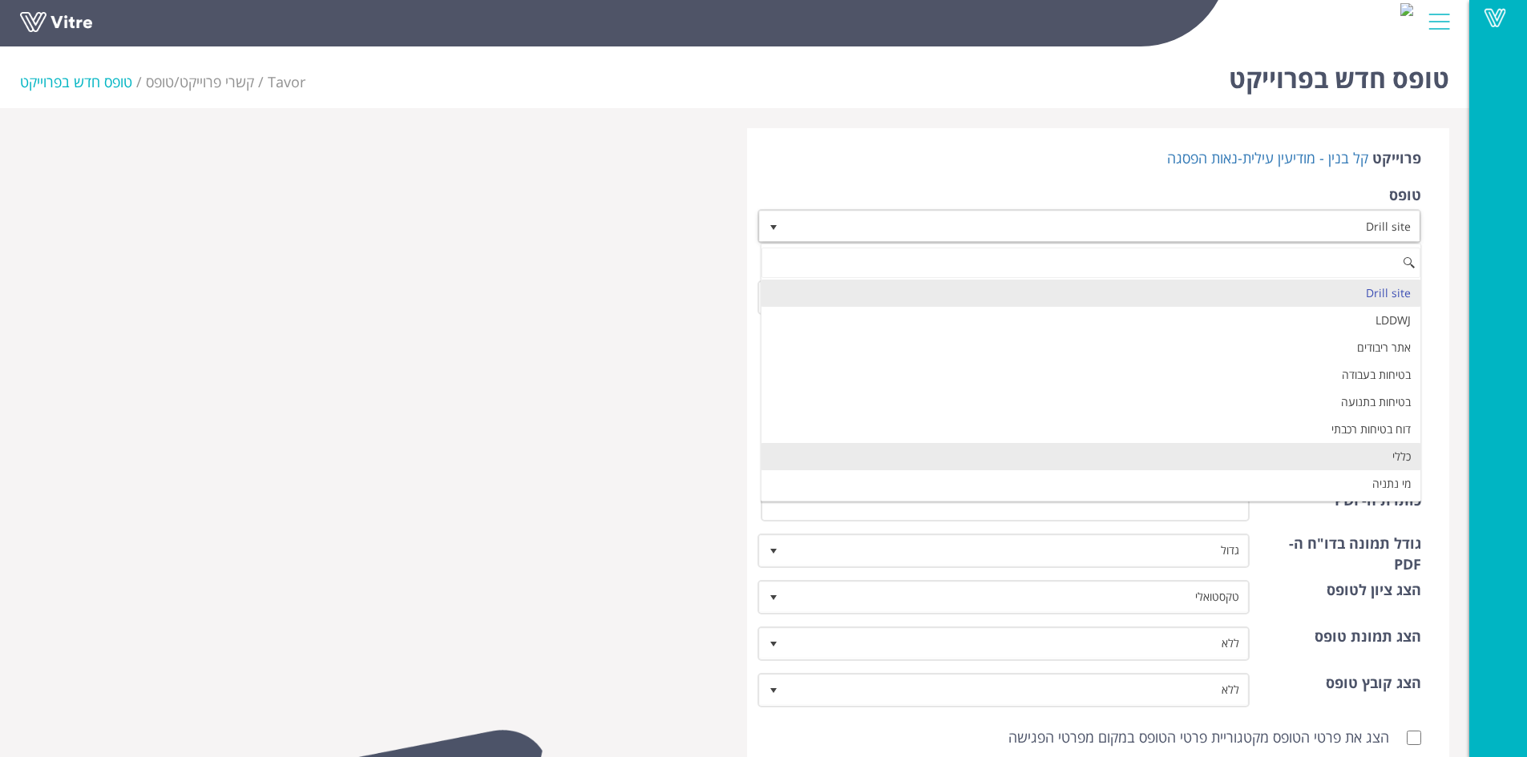
click at [1380, 460] on li "כללי" at bounding box center [1091, 456] width 660 height 27
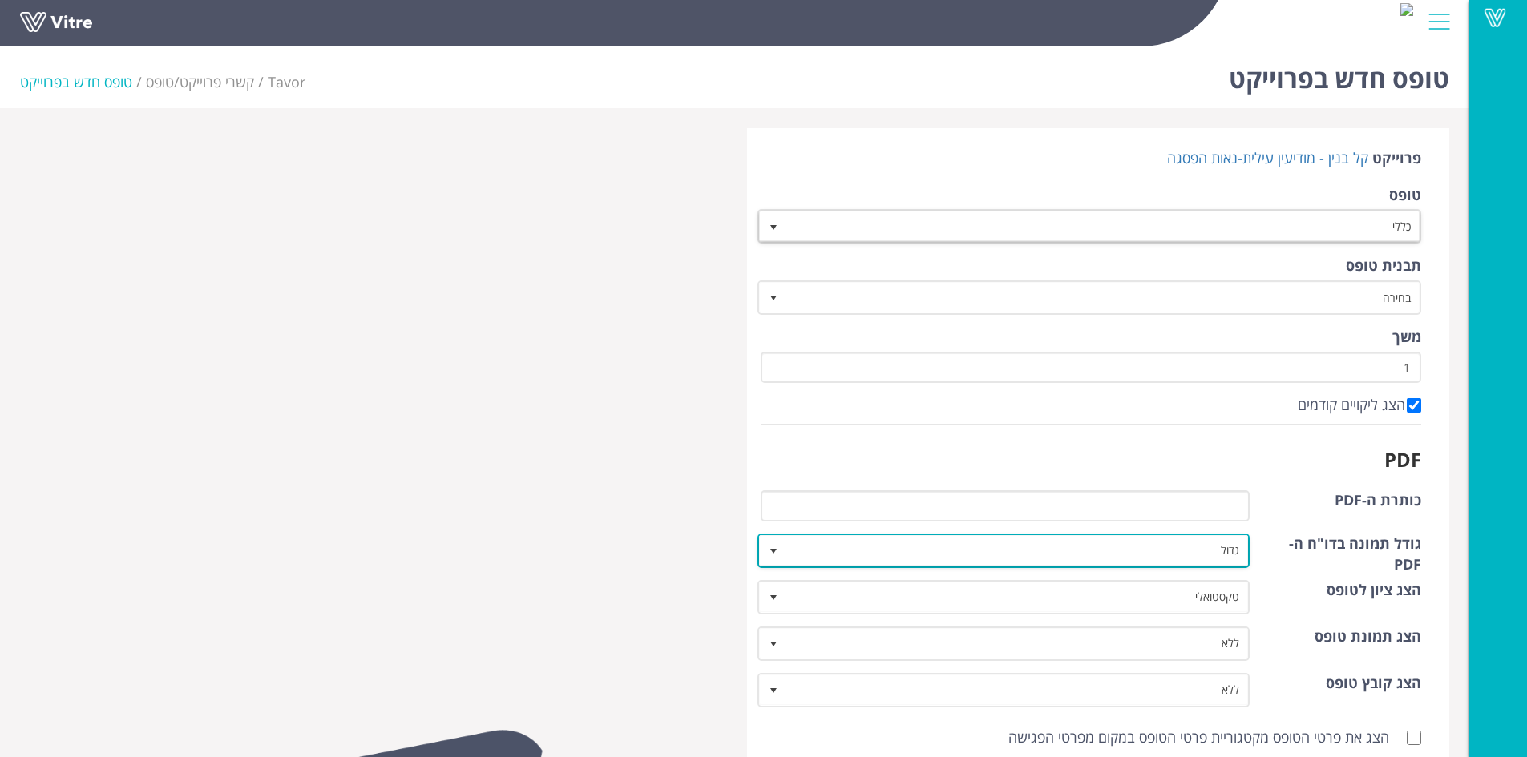
click at [1144, 552] on span "גדול" at bounding box center [1018, 550] width 461 height 29
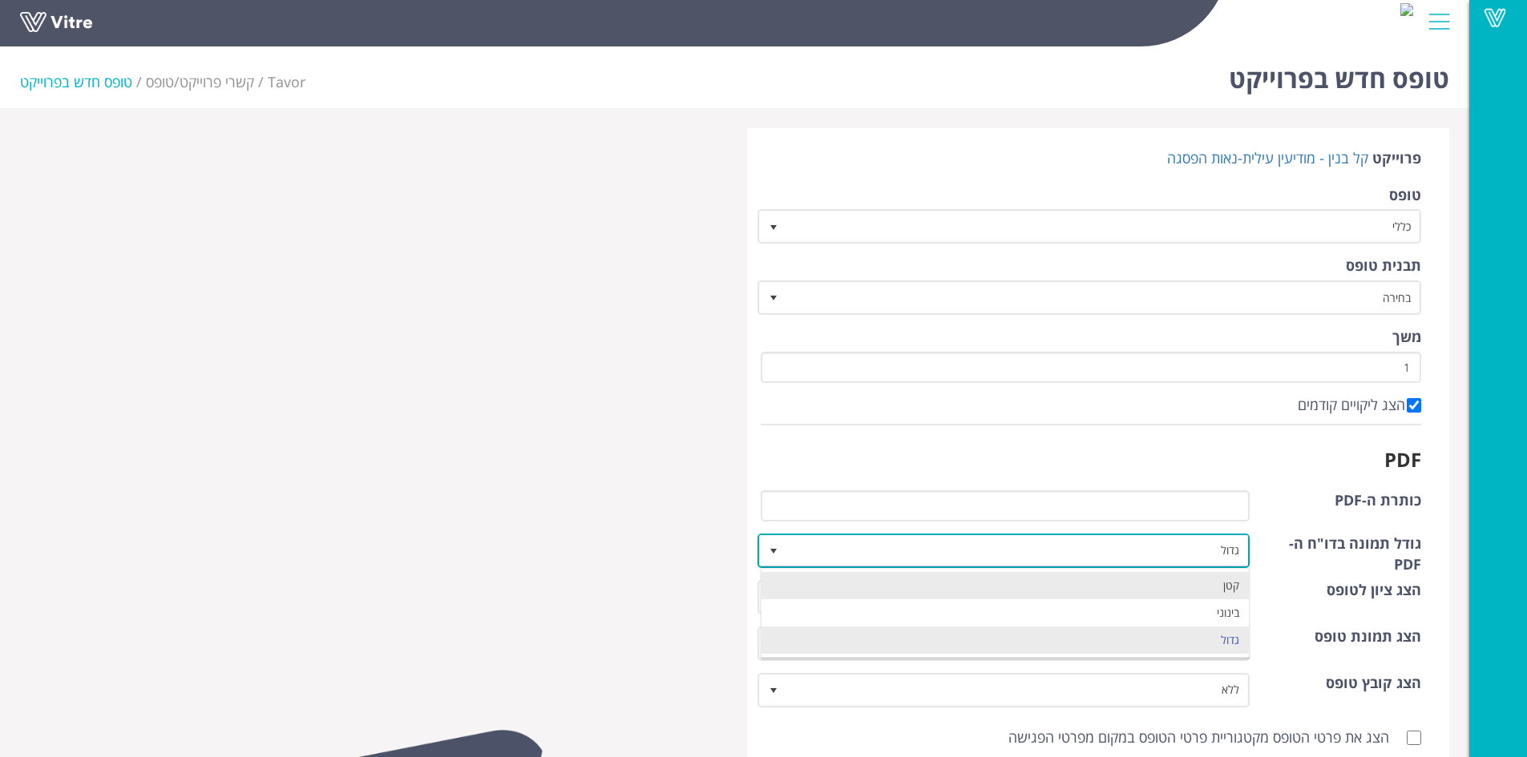
click at [1204, 581] on li "קטן" at bounding box center [1005, 585] width 488 height 27
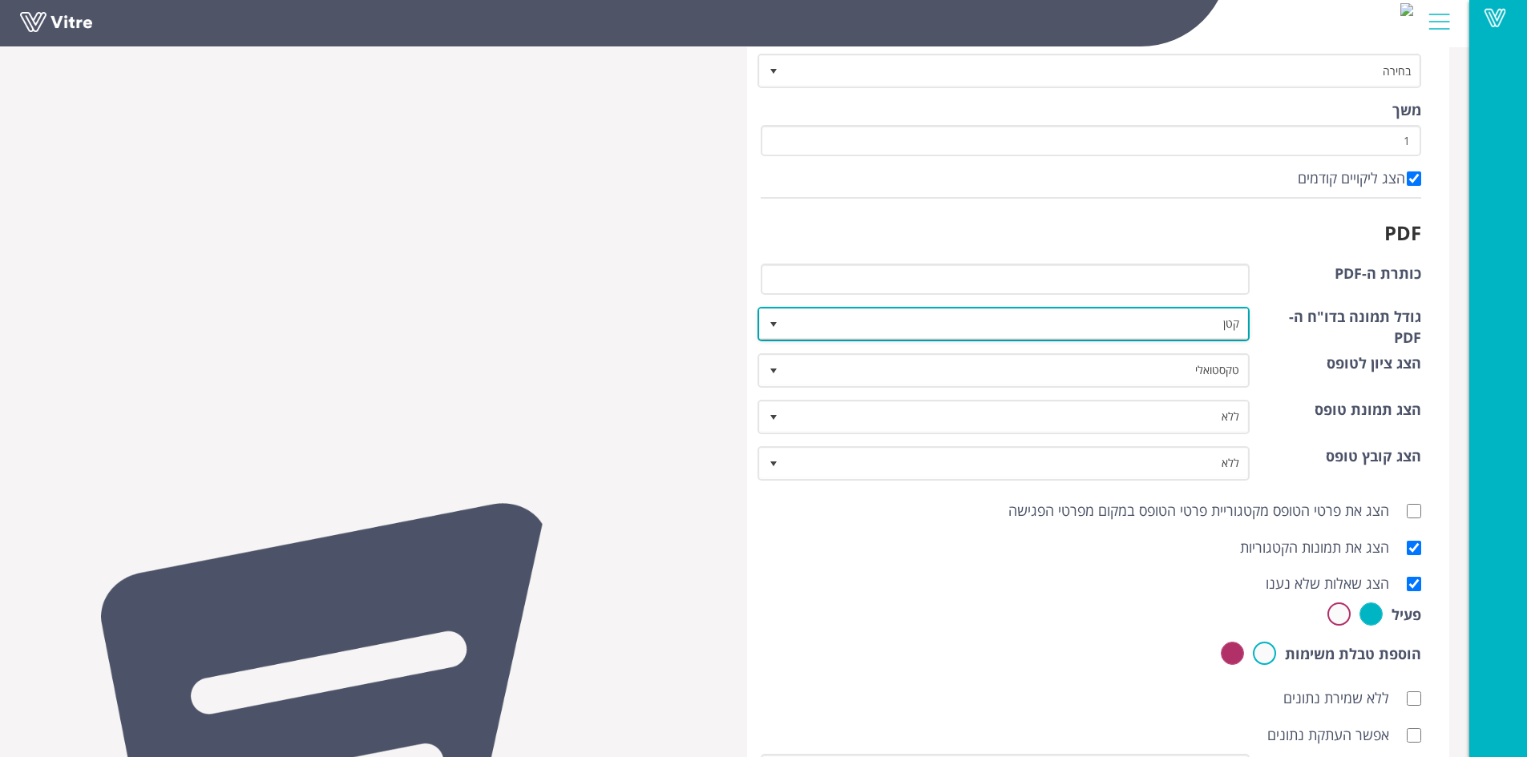
scroll to position [321, 0]
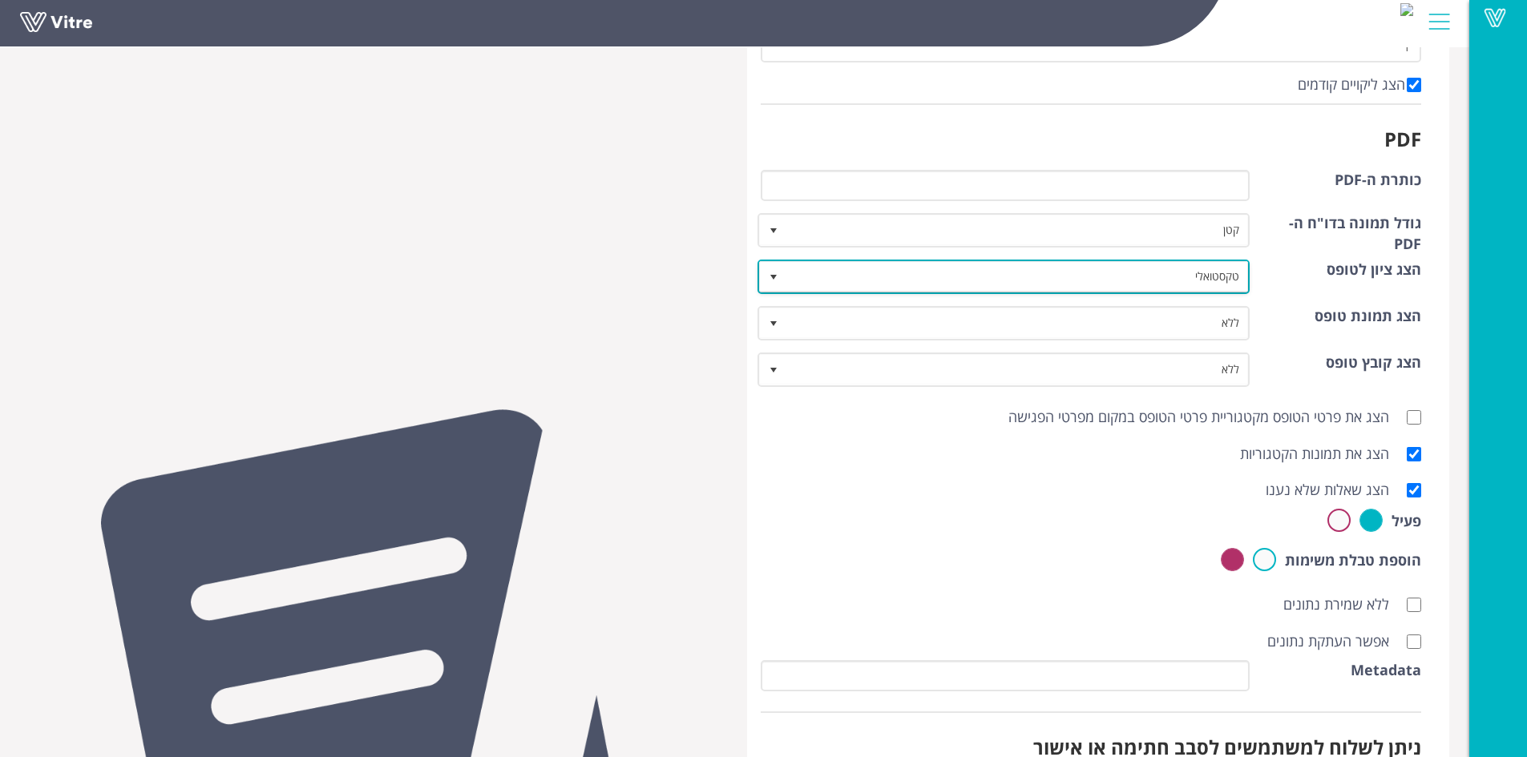
click at [1189, 282] on span "טקסטואלי" at bounding box center [1018, 276] width 461 height 29
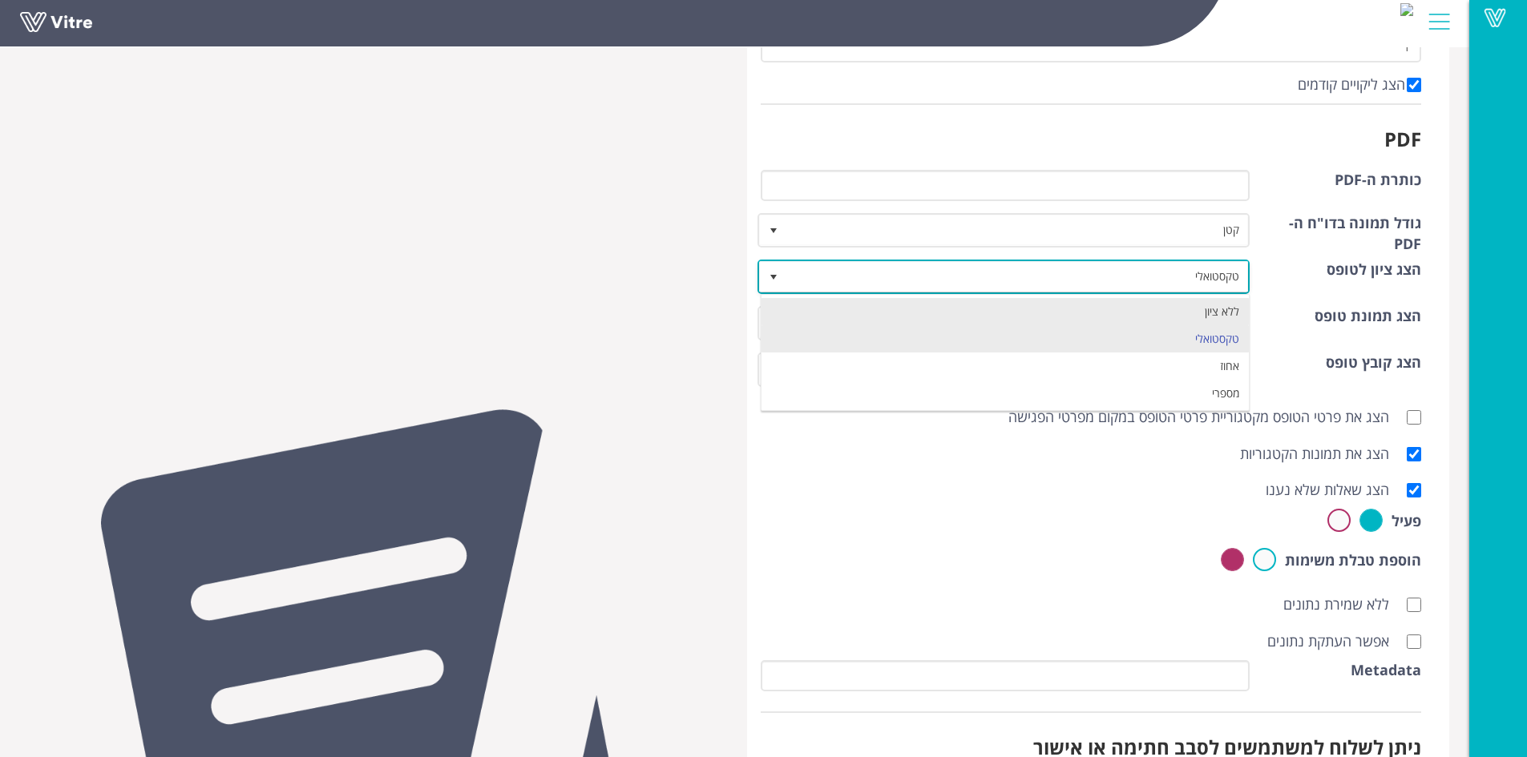
click at [1200, 309] on li "ללא ציון" at bounding box center [1005, 311] width 488 height 27
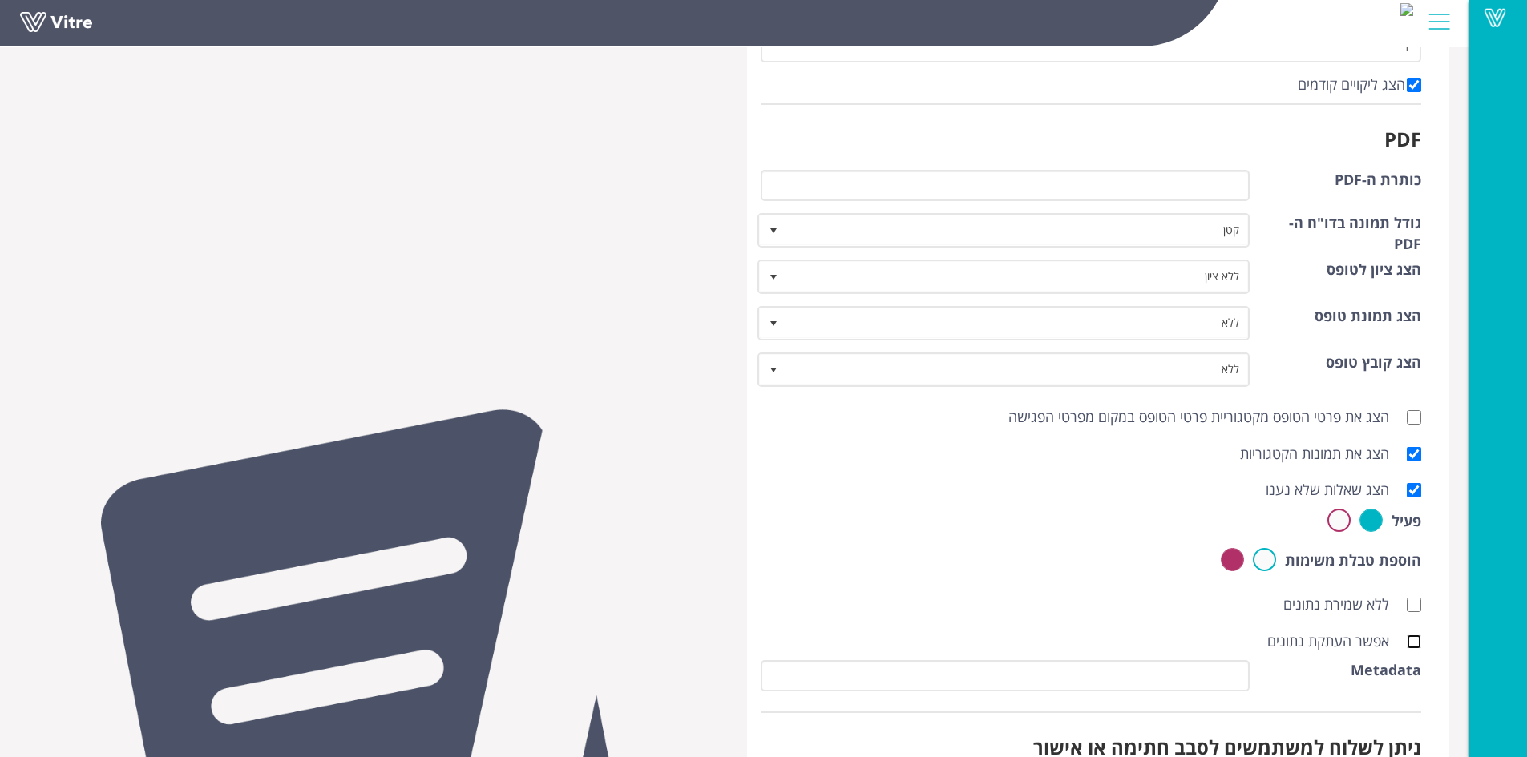
click at [1414, 640] on input "אפשר העתקת נתונים" at bounding box center [1414, 642] width 14 height 14
checkbox input "true"
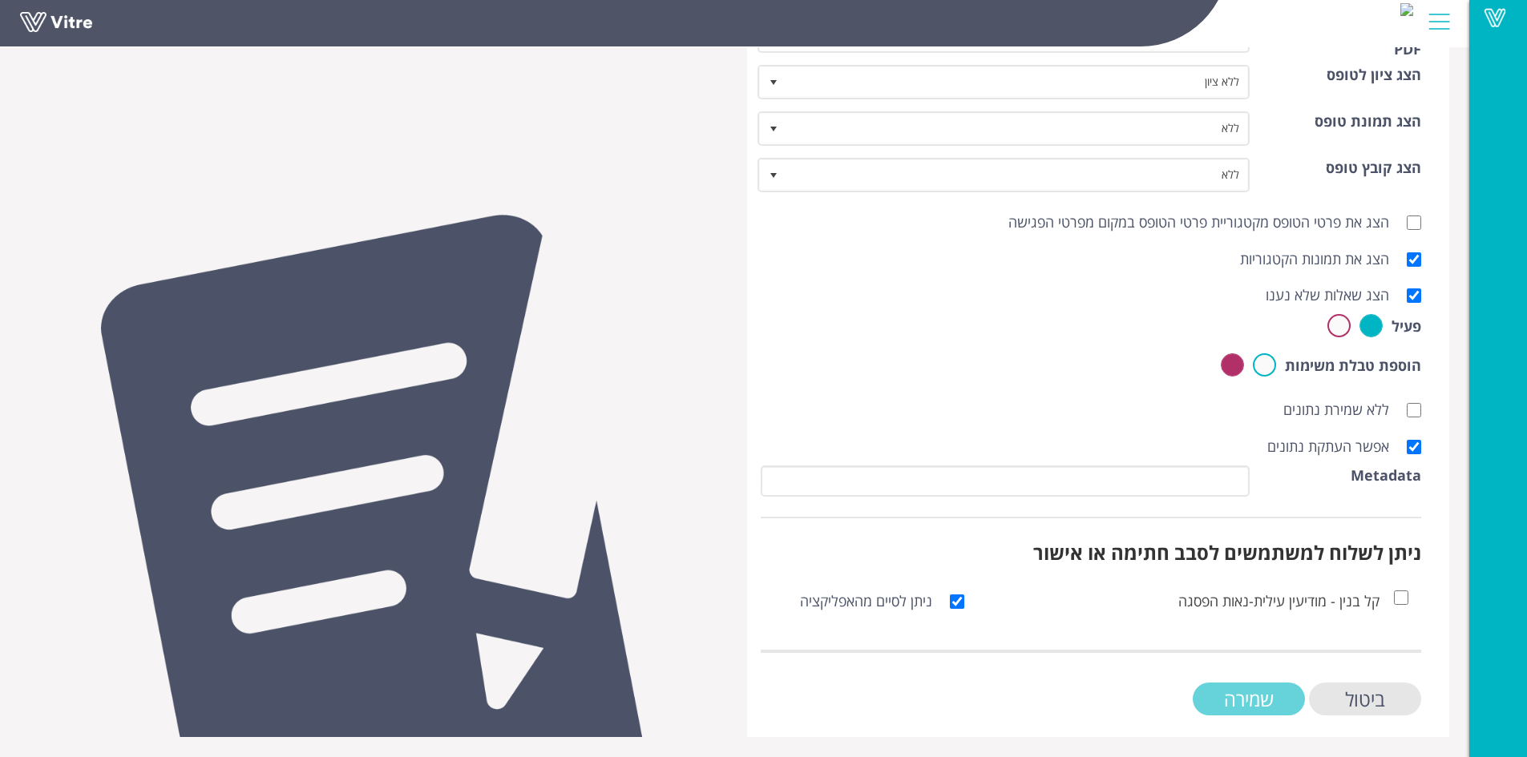
click at [1239, 693] on input "שמירה" at bounding box center [1249, 699] width 112 height 33
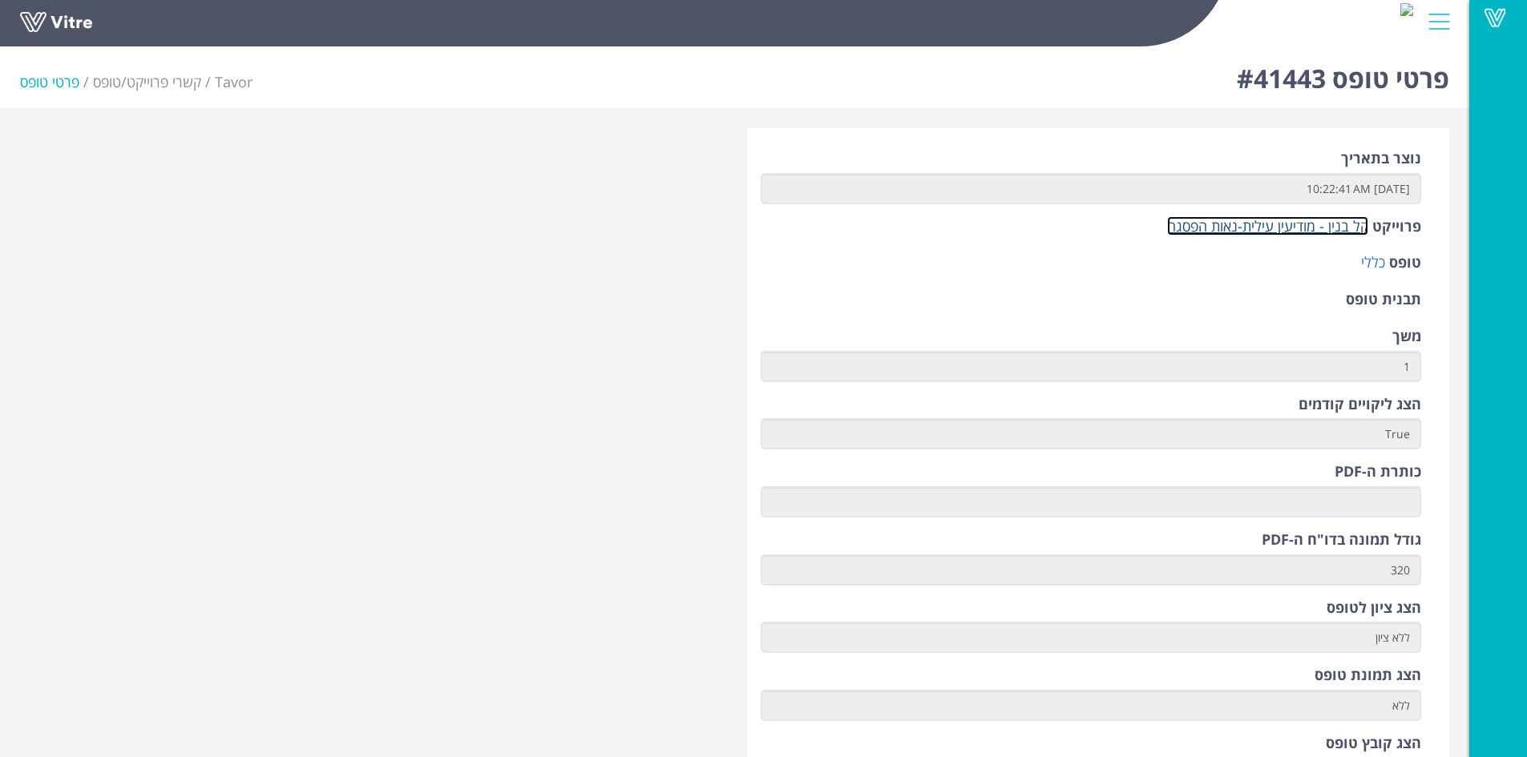
click at [1254, 222] on link "קל בנין - מודיעין עילית-נאות הפסגה" at bounding box center [1267, 225] width 201 height 19
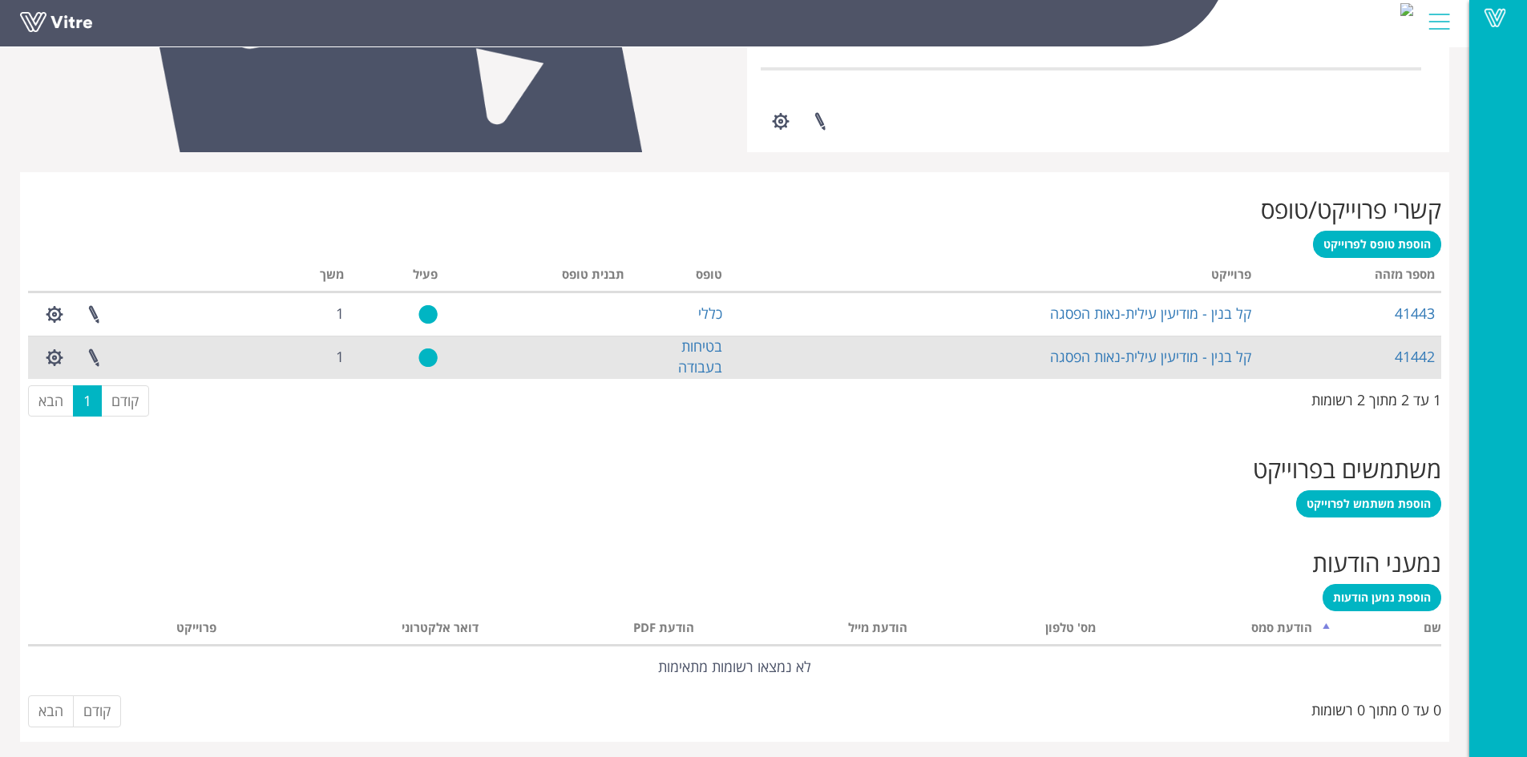
scroll to position [522, 0]
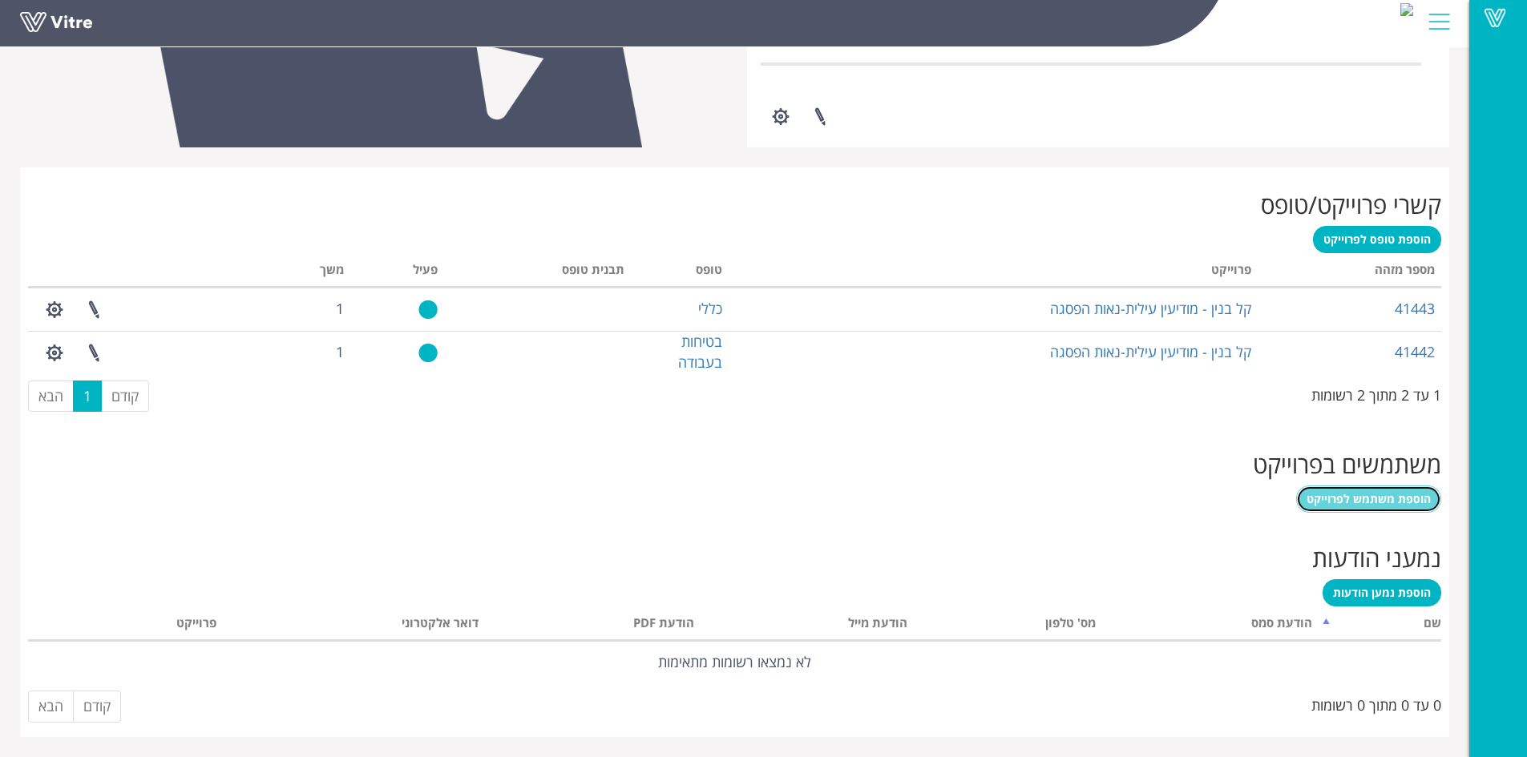
click at [1365, 502] on span "הוספת משתמש לפרוייקט" at bounding box center [1368, 498] width 124 height 15
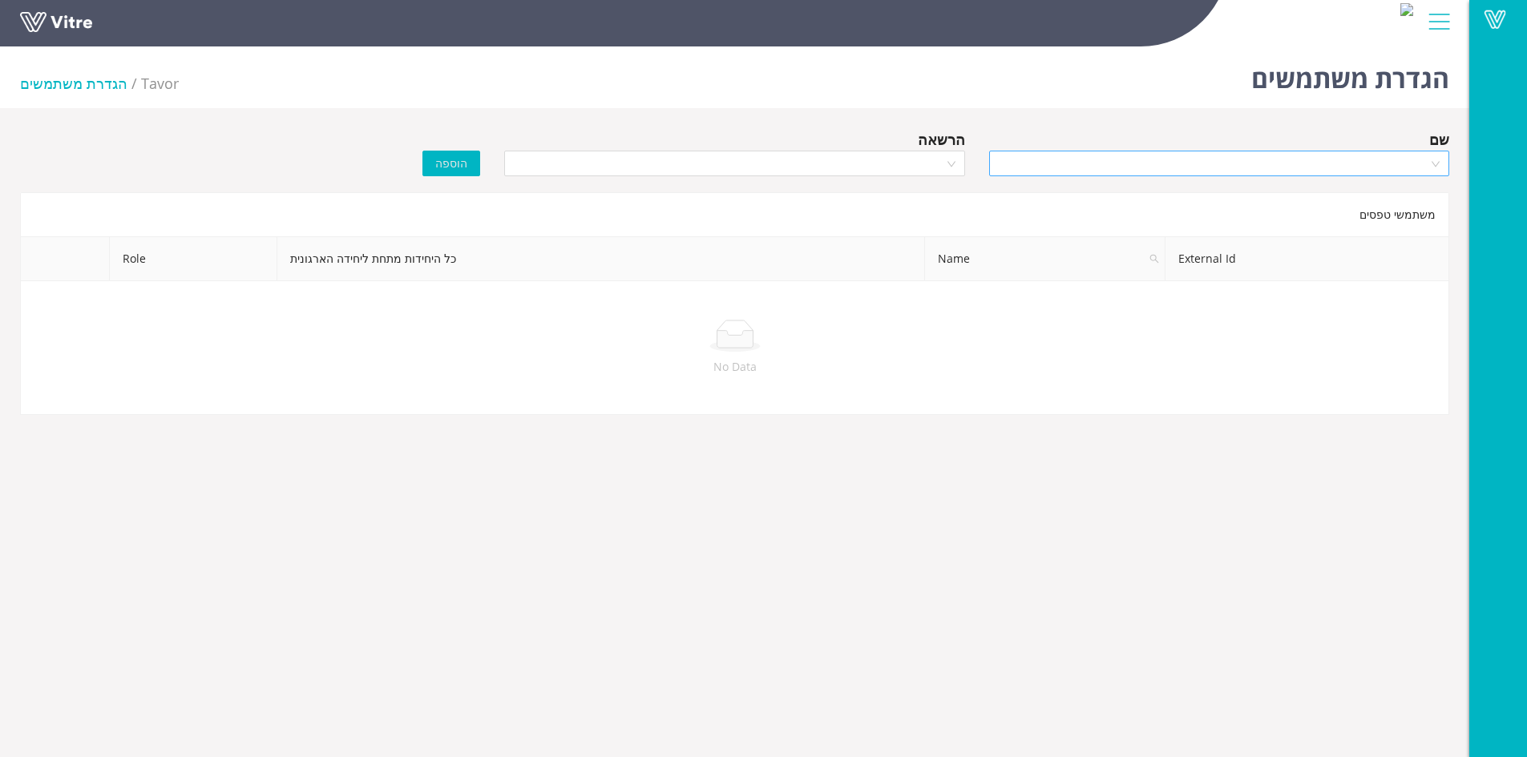
click at [1314, 174] on input "search" at bounding box center [1214, 163] width 430 height 24
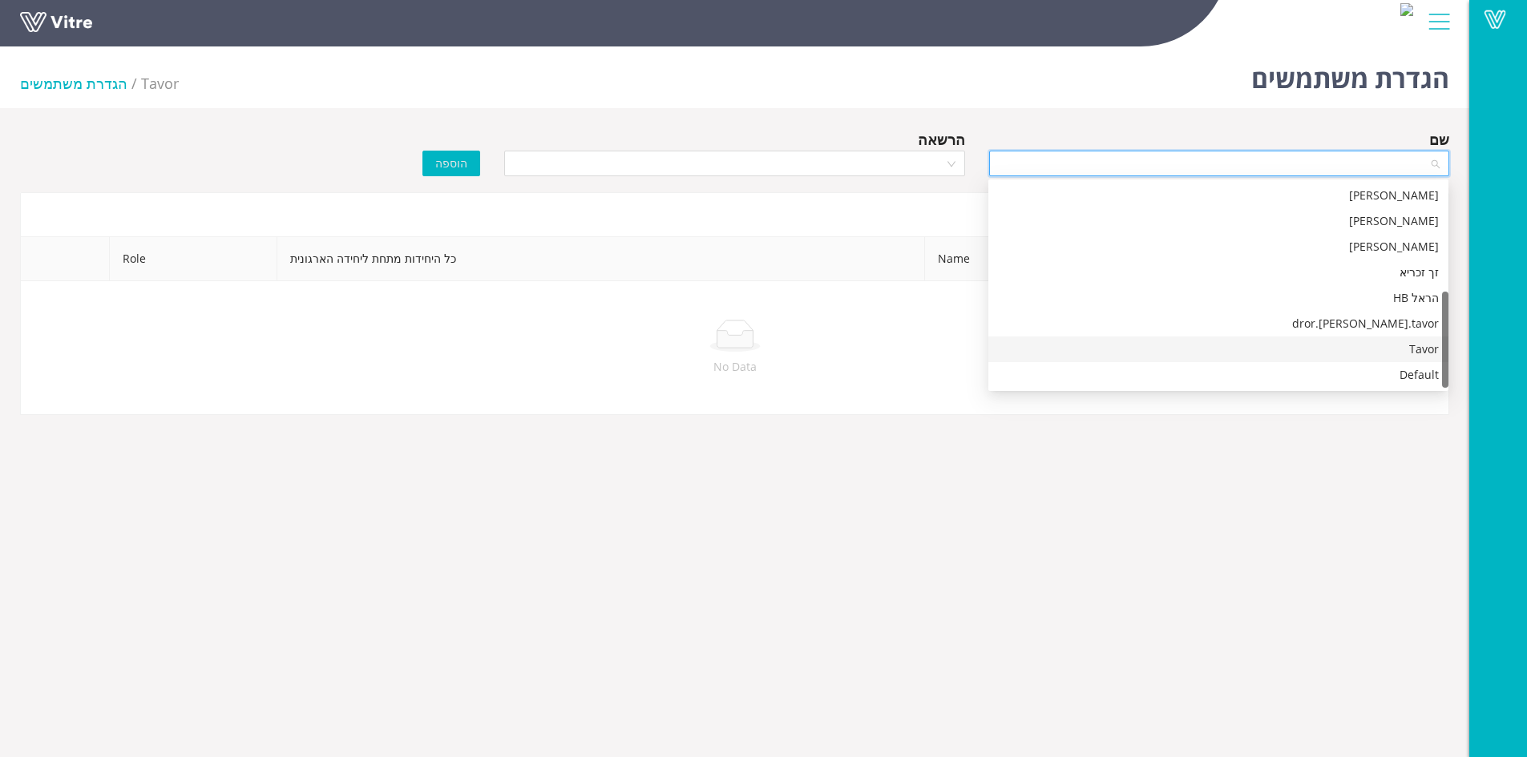
click at [1405, 345] on div "Tavor" at bounding box center [1218, 350] width 441 height 18
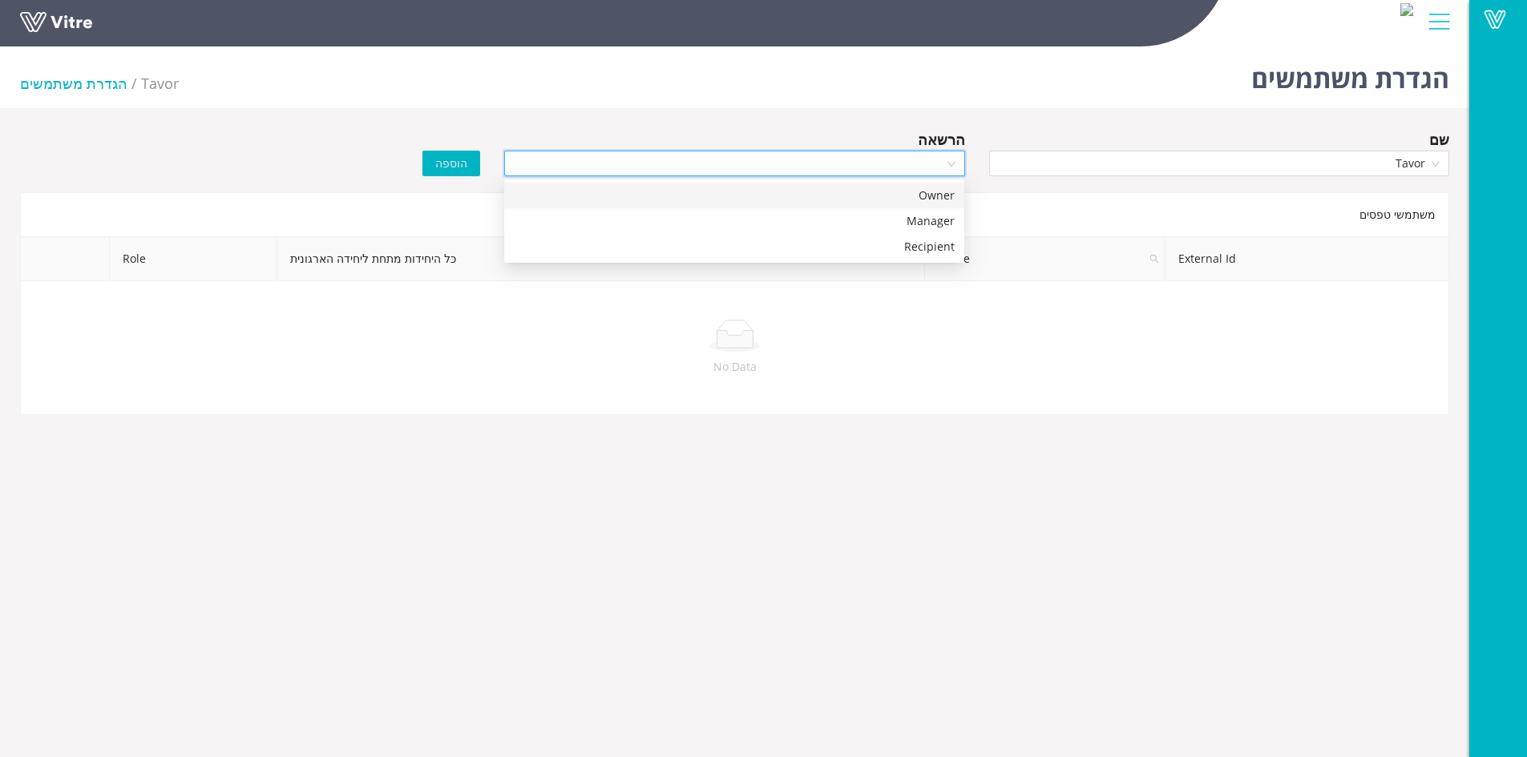
click at [805, 159] on input "search" at bounding box center [729, 163] width 430 height 24
click at [937, 190] on div "Owner" at bounding box center [734, 196] width 441 height 18
click at [448, 167] on span "הוספה" at bounding box center [451, 164] width 32 height 18
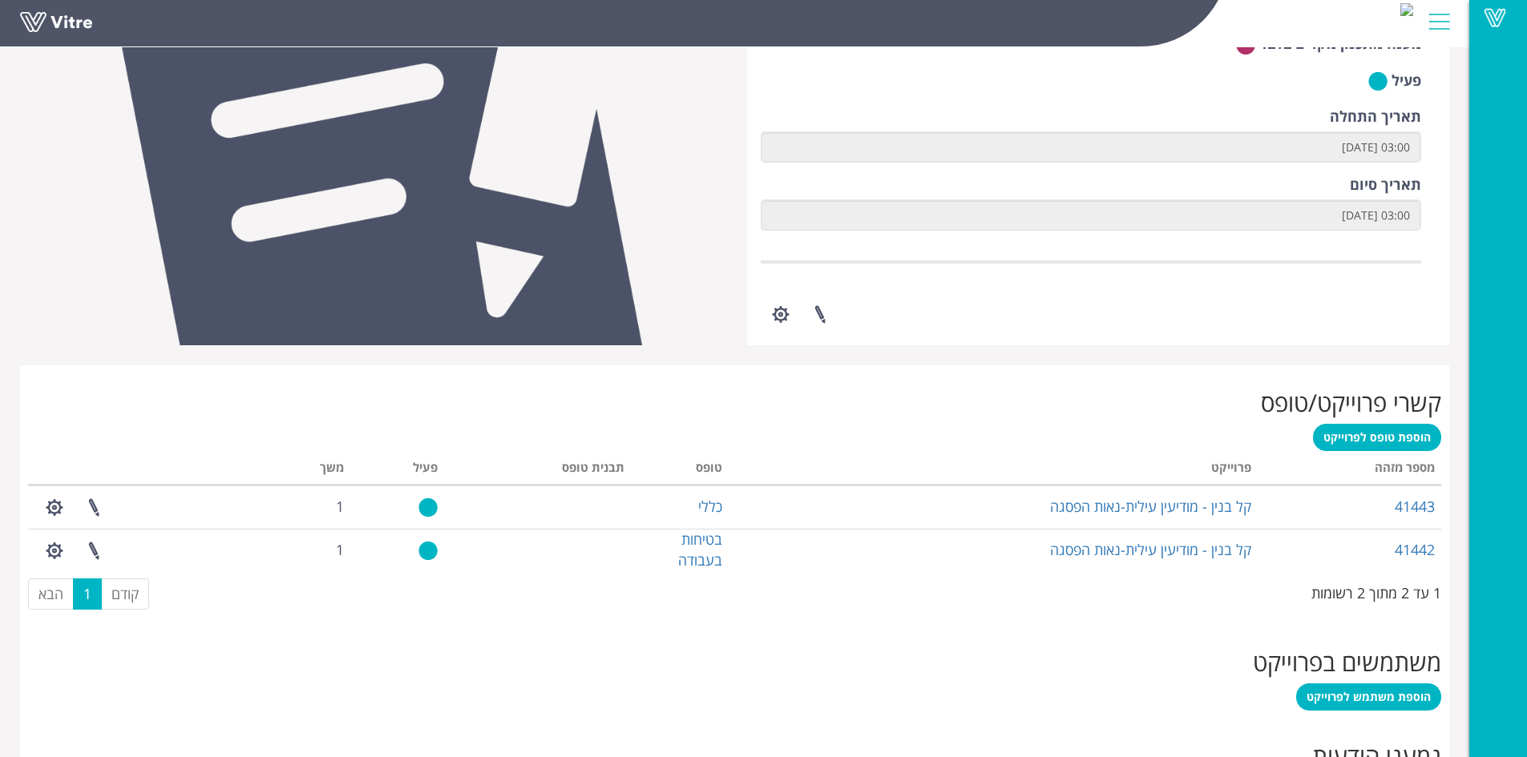
scroll to position [522, 0]
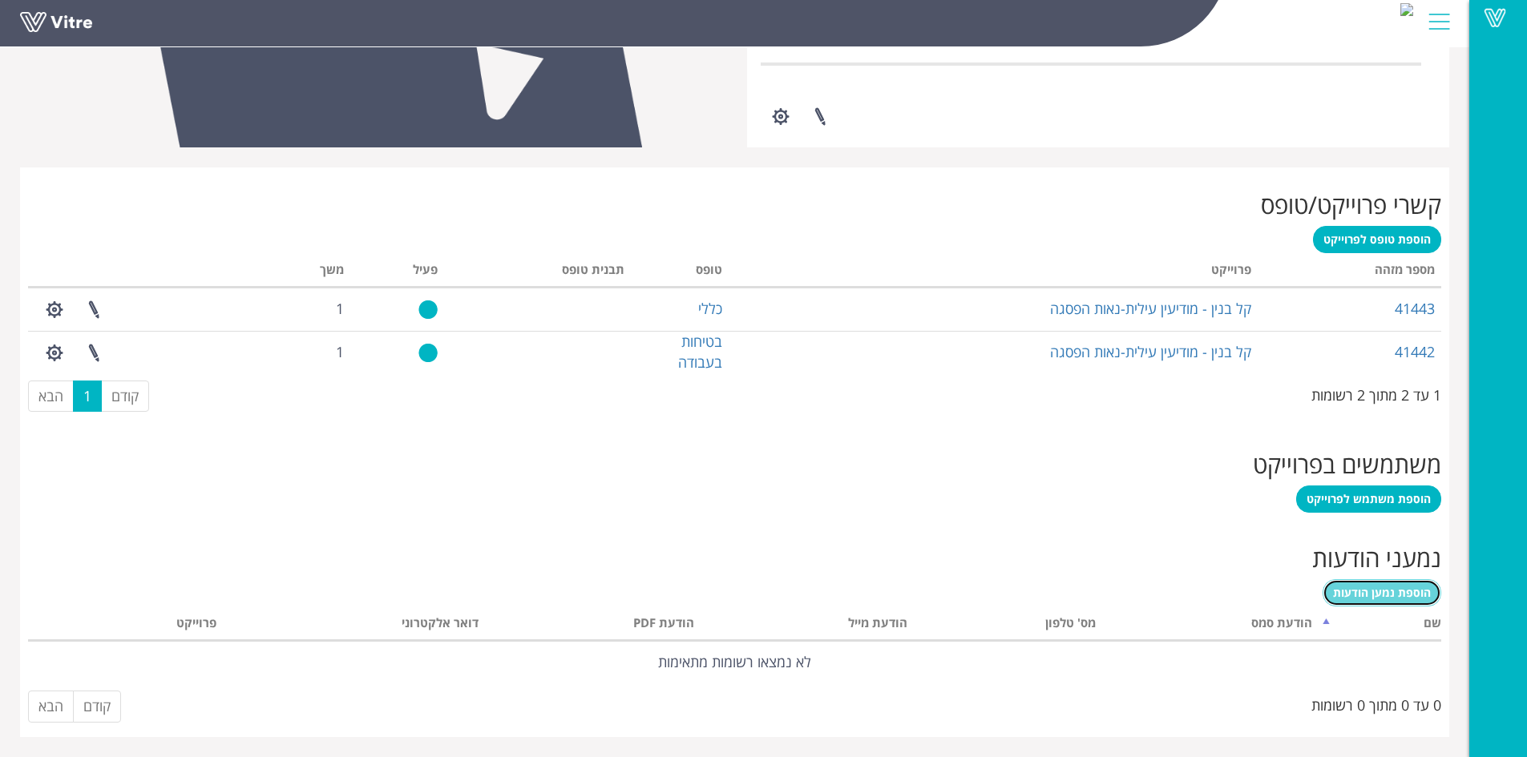
click at [1389, 593] on span "הוספת נמען הודעות" at bounding box center [1382, 592] width 98 height 15
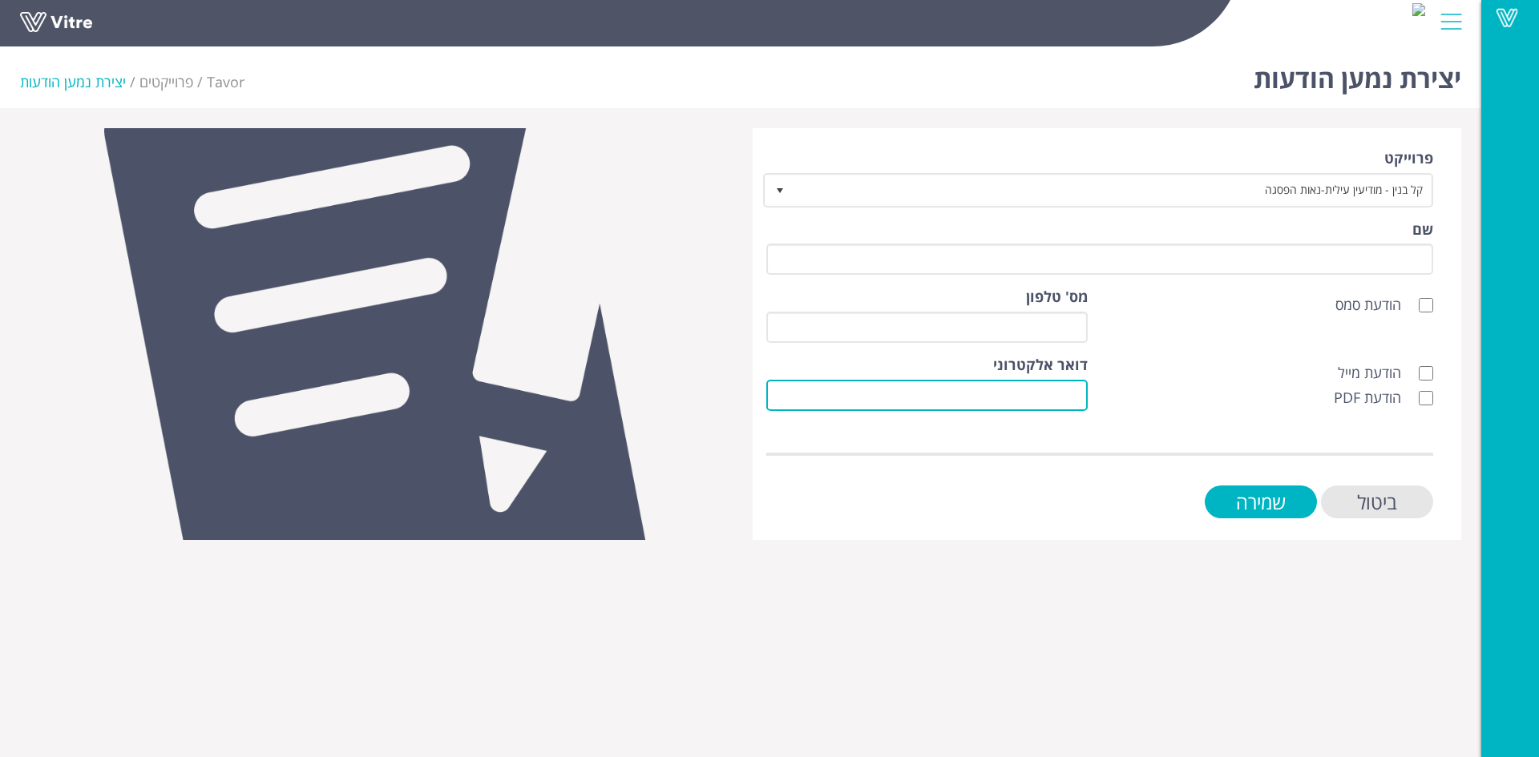
click at [916, 394] on input "דואר אלקטרוני" at bounding box center [926, 395] width 321 height 31
paste input "[EMAIL_ADDRESS][DOMAIN_NAME]"
type input "[EMAIL_ADDRESS][DOMAIN_NAME]"
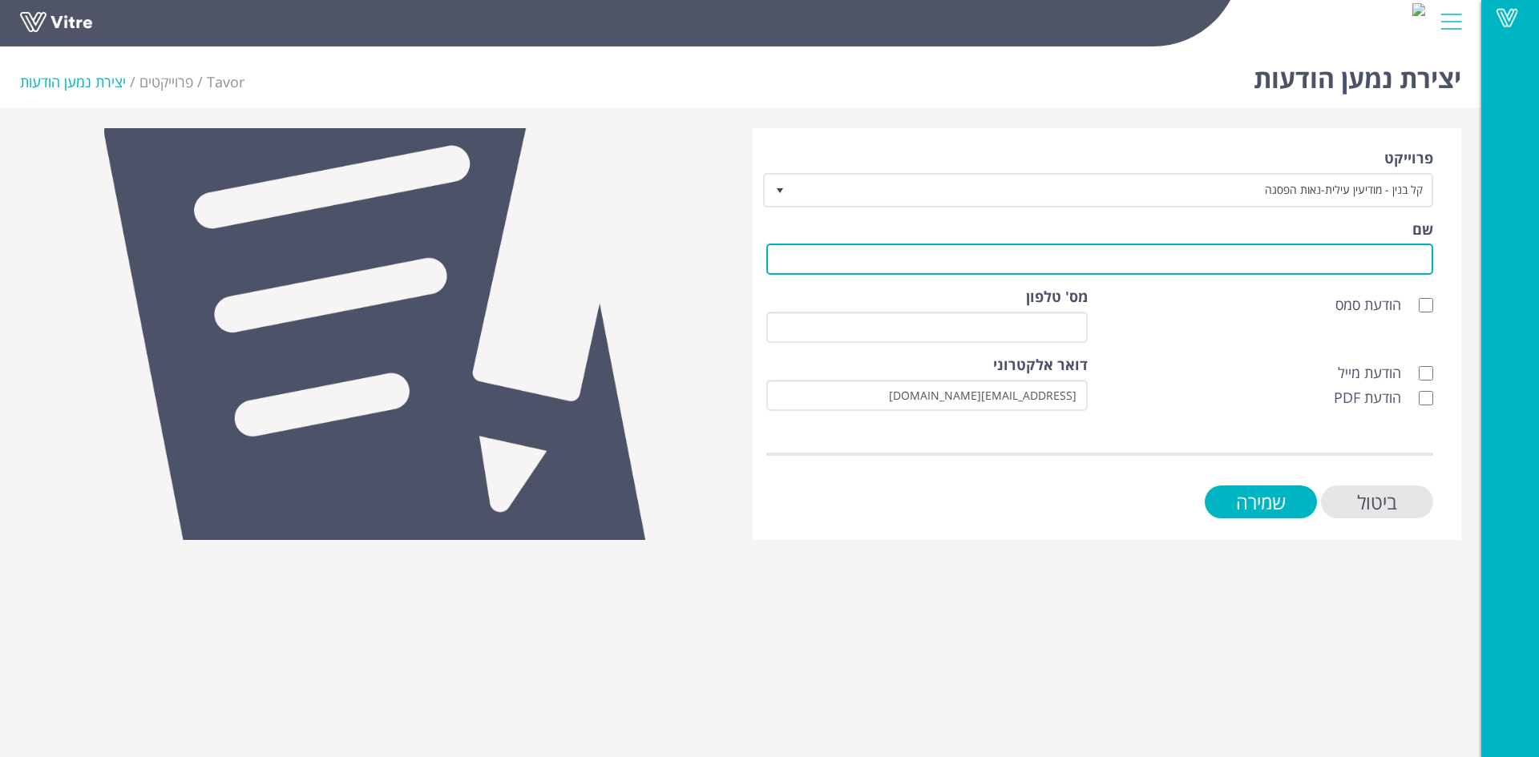
click at [1185, 264] on input "שם" at bounding box center [1099, 259] width 667 height 31
type input "לקוח"
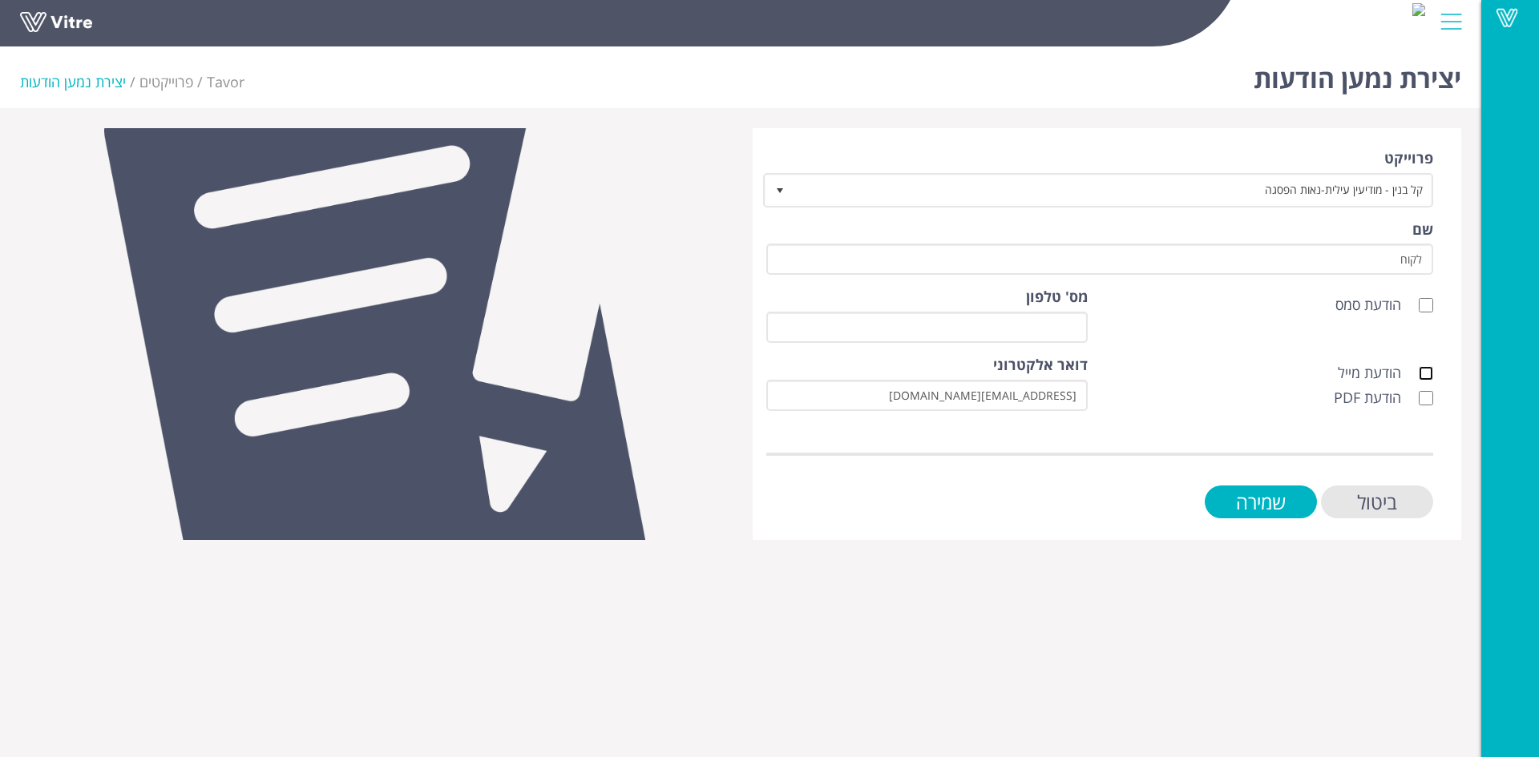
click at [1429, 372] on input "הודעת מייל" at bounding box center [1426, 373] width 14 height 14
checkbox input "true"
click at [1427, 401] on input "הודעת PDF" at bounding box center [1426, 398] width 14 height 14
checkbox input "true"
click at [1293, 495] on input "שמירה" at bounding box center [1261, 502] width 112 height 33
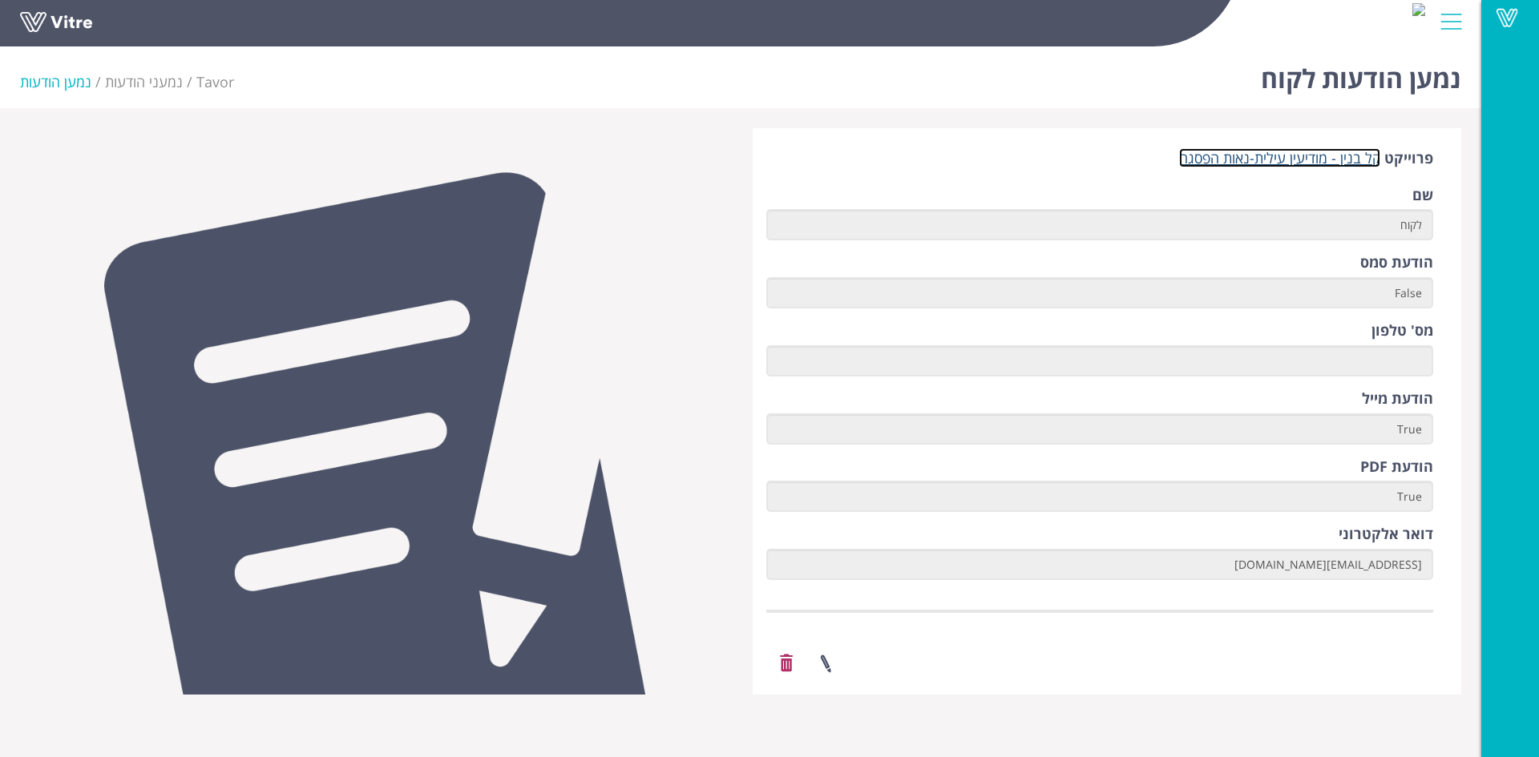
click at [1279, 158] on link "קל בנין - מודיעין עילית-נאות הפסגה" at bounding box center [1279, 157] width 201 height 19
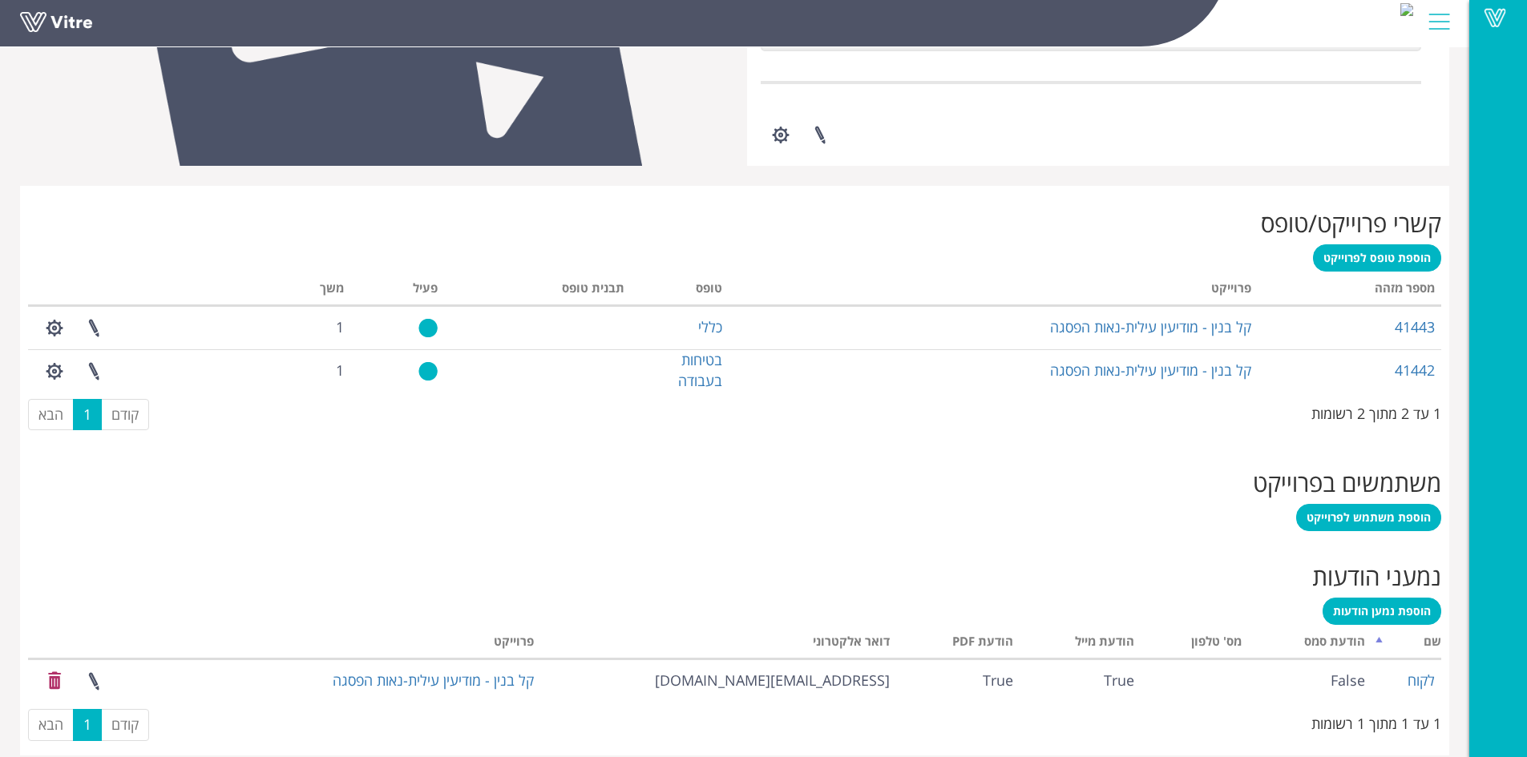
scroll to position [522, 0]
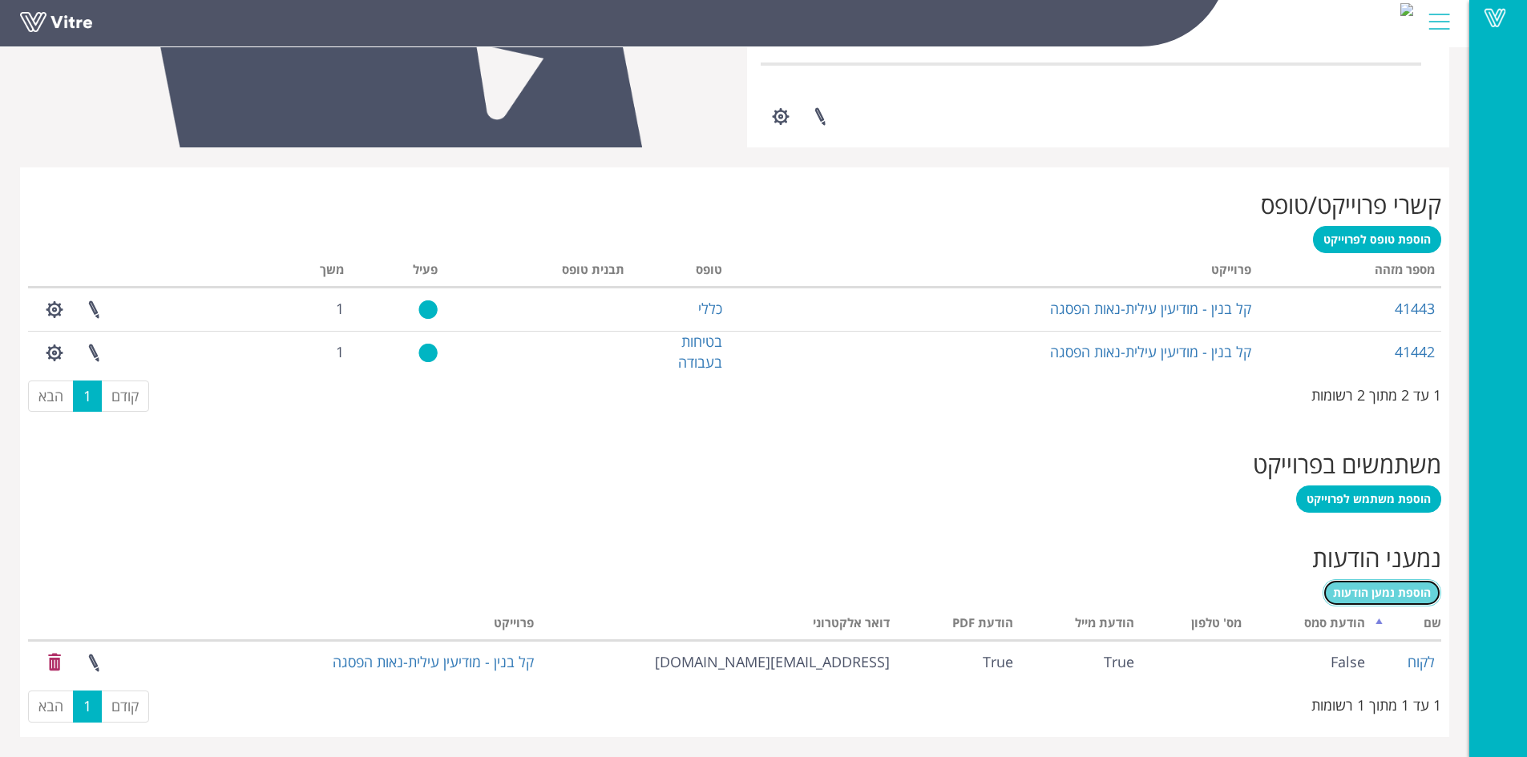
click at [1410, 597] on span "הוספת נמען הודעות" at bounding box center [1382, 592] width 98 height 15
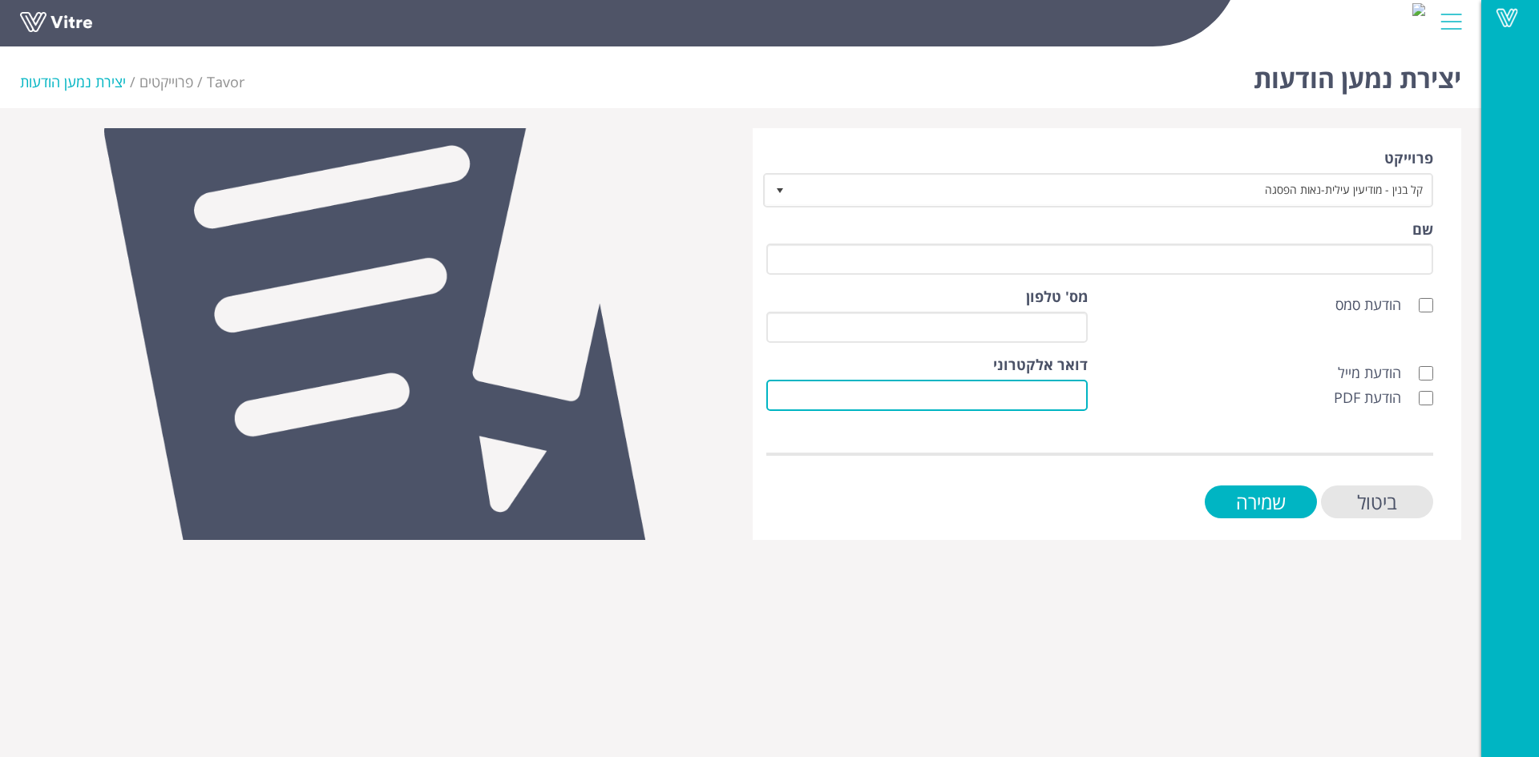
click at [999, 396] on input "דואר אלקטרוני" at bounding box center [926, 395] width 321 height 31
paste input "[EMAIL_ADDRESS][DOMAIN_NAME]"
type input "[EMAIL_ADDRESS][DOMAIN_NAME]"
click at [1422, 369] on input "הודעת מייל" at bounding box center [1426, 373] width 14 height 14
checkbox input "true"
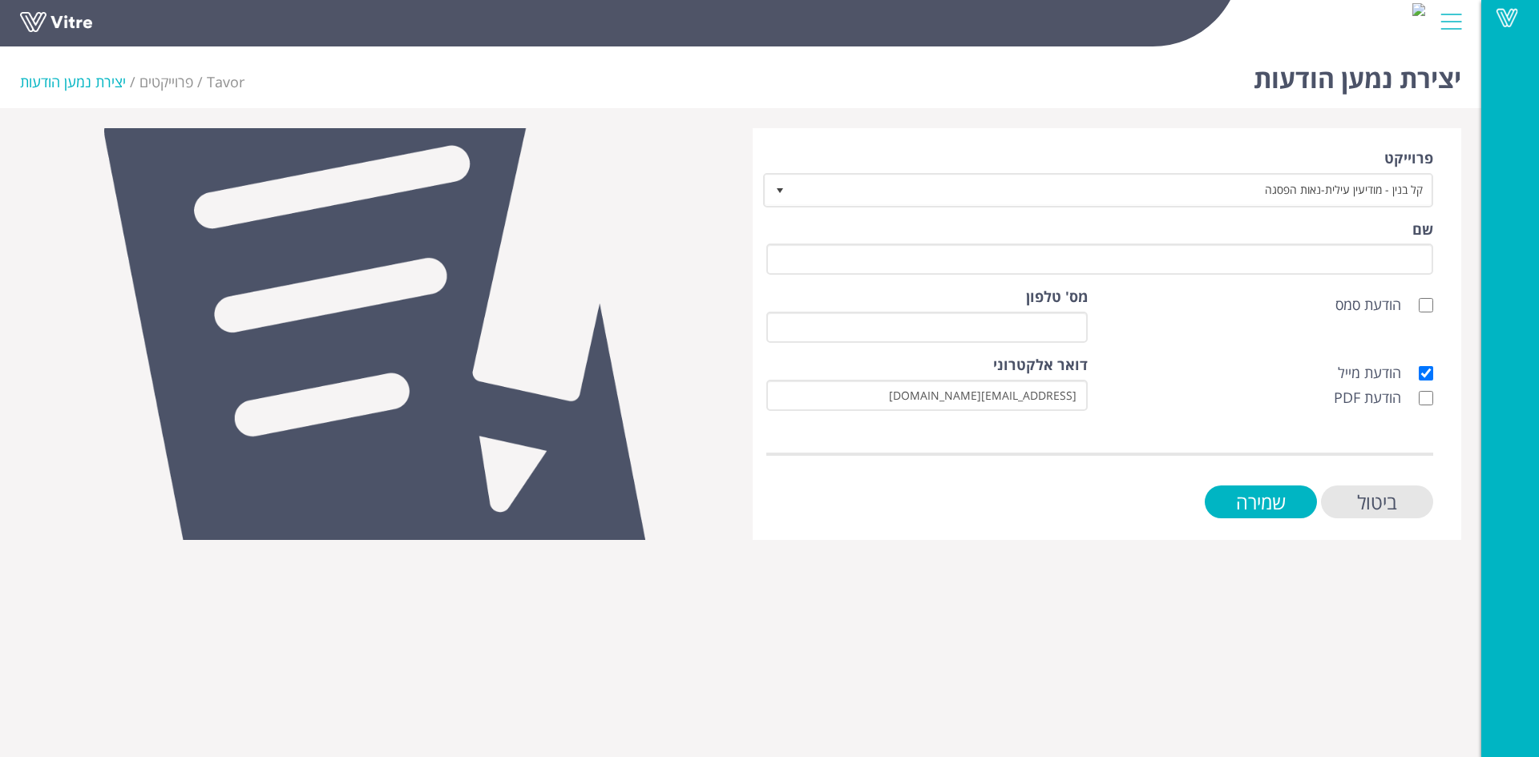
click at [1431, 406] on label "הודעת PDF" at bounding box center [1383, 398] width 99 height 21
click at [1431, 406] on input "הודעת PDF" at bounding box center [1426, 398] width 14 height 14
click at [1427, 400] on input "הודעת PDF" at bounding box center [1426, 398] width 14 height 14
click at [1426, 404] on input "הודעת PDF" at bounding box center [1426, 398] width 14 height 14
checkbox input "true"
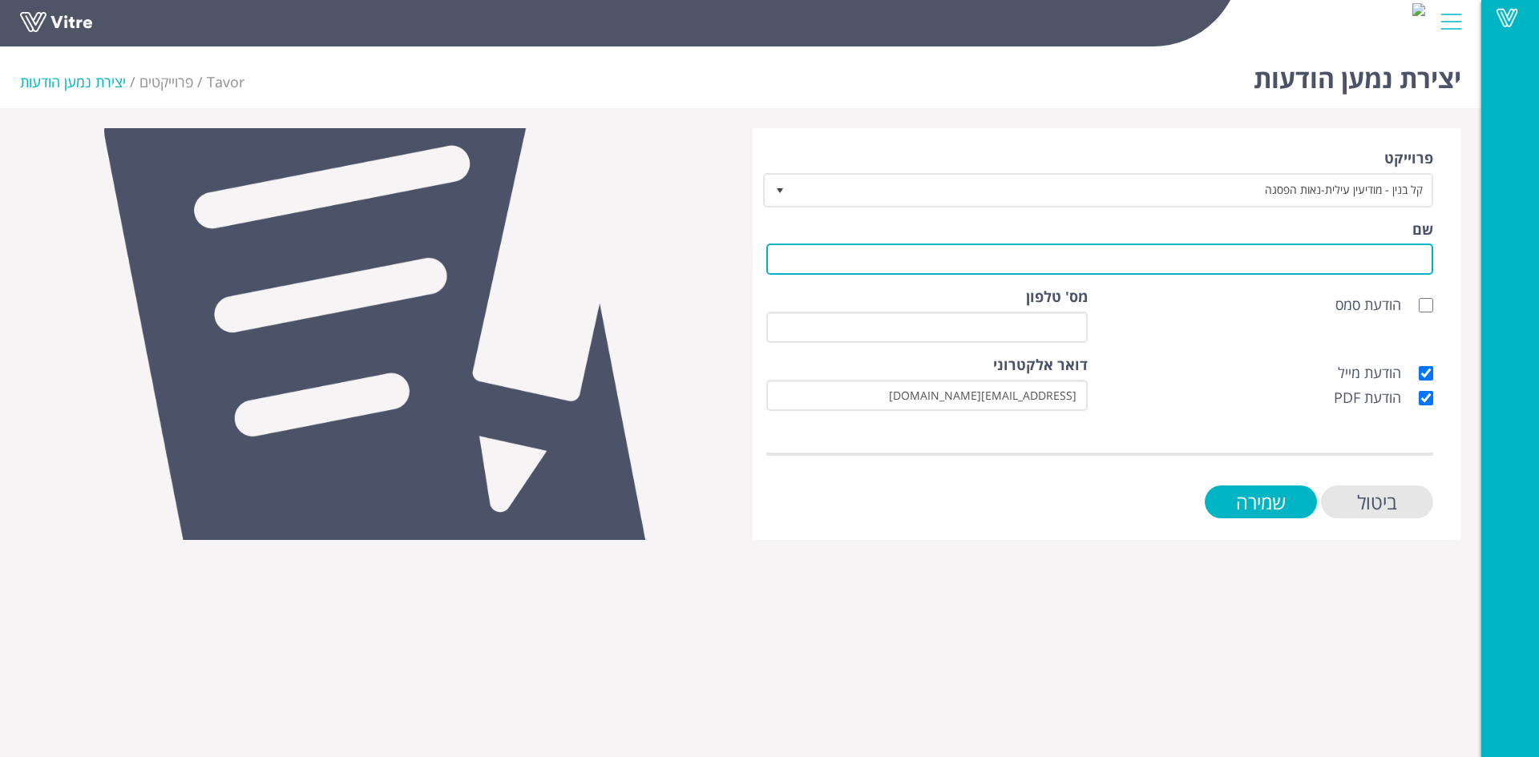
click at [1371, 258] on input "שם" at bounding box center [1099, 259] width 667 height 31
type input "לקוח"
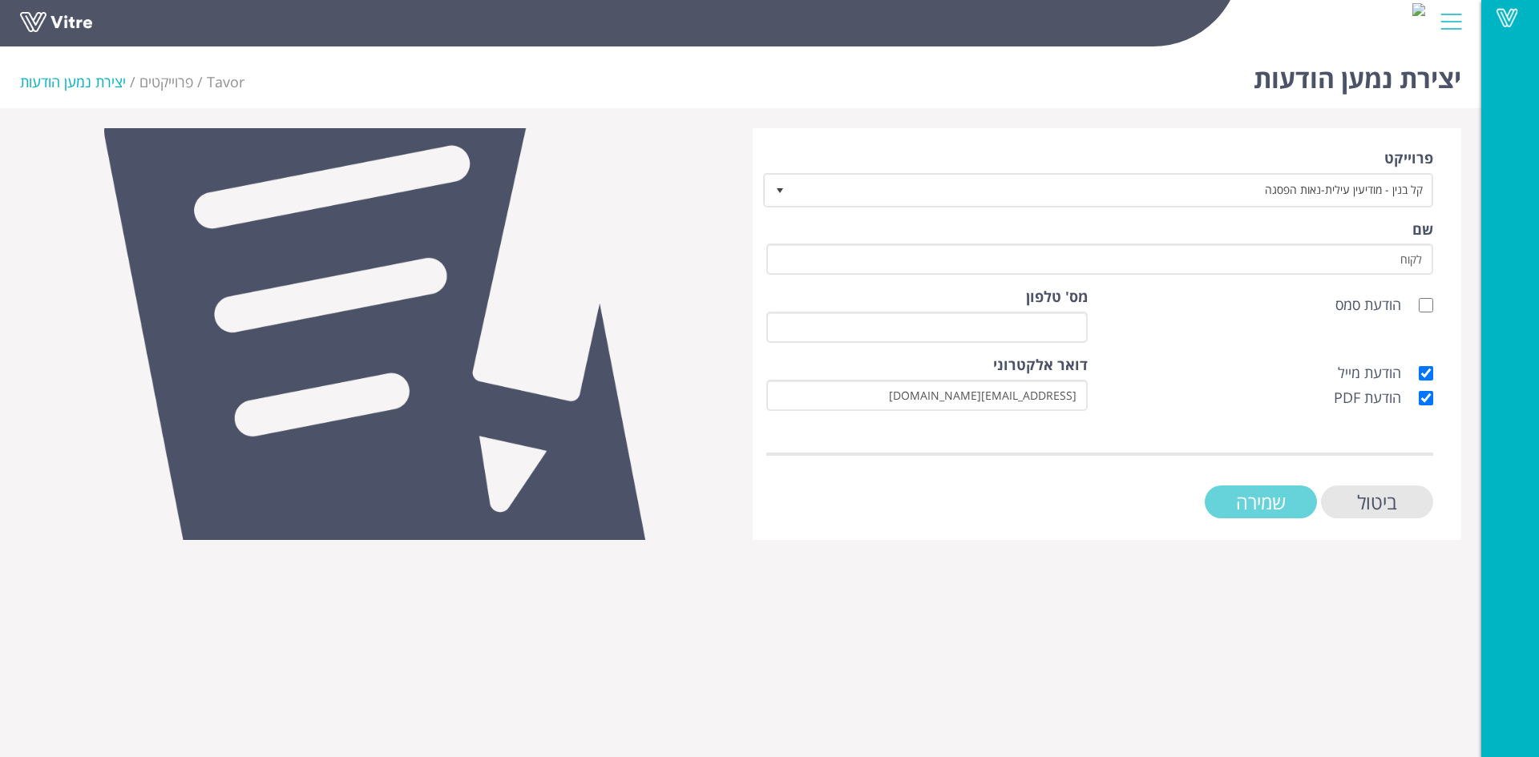
click at [1290, 499] on input "שמירה" at bounding box center [1261, 502] width 112 height 33
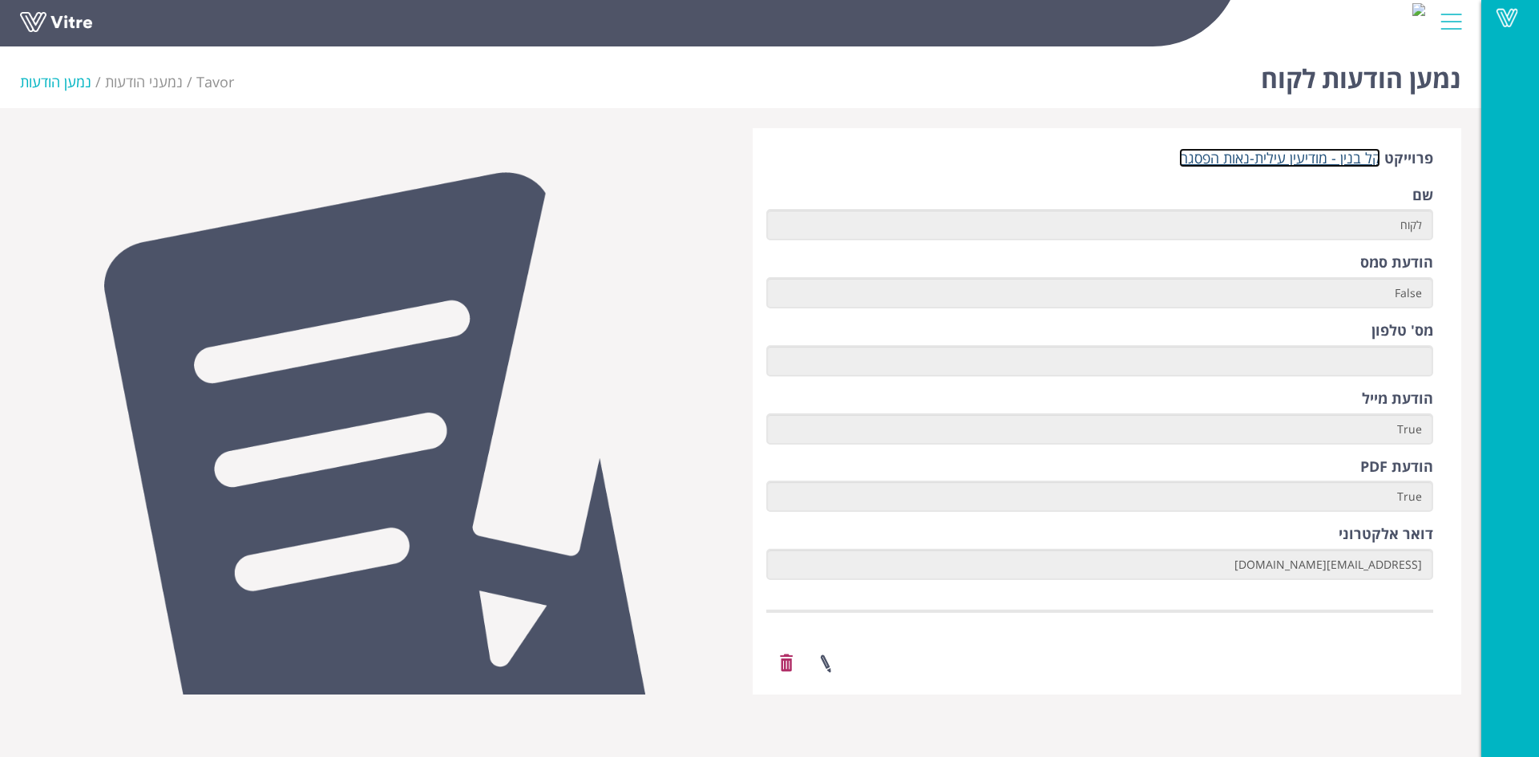
click at [1322, 160] on link "קל בנין - מודיעין עילית-נאות הפסגה" at bounding box center [1279, 157] width 201 height 19
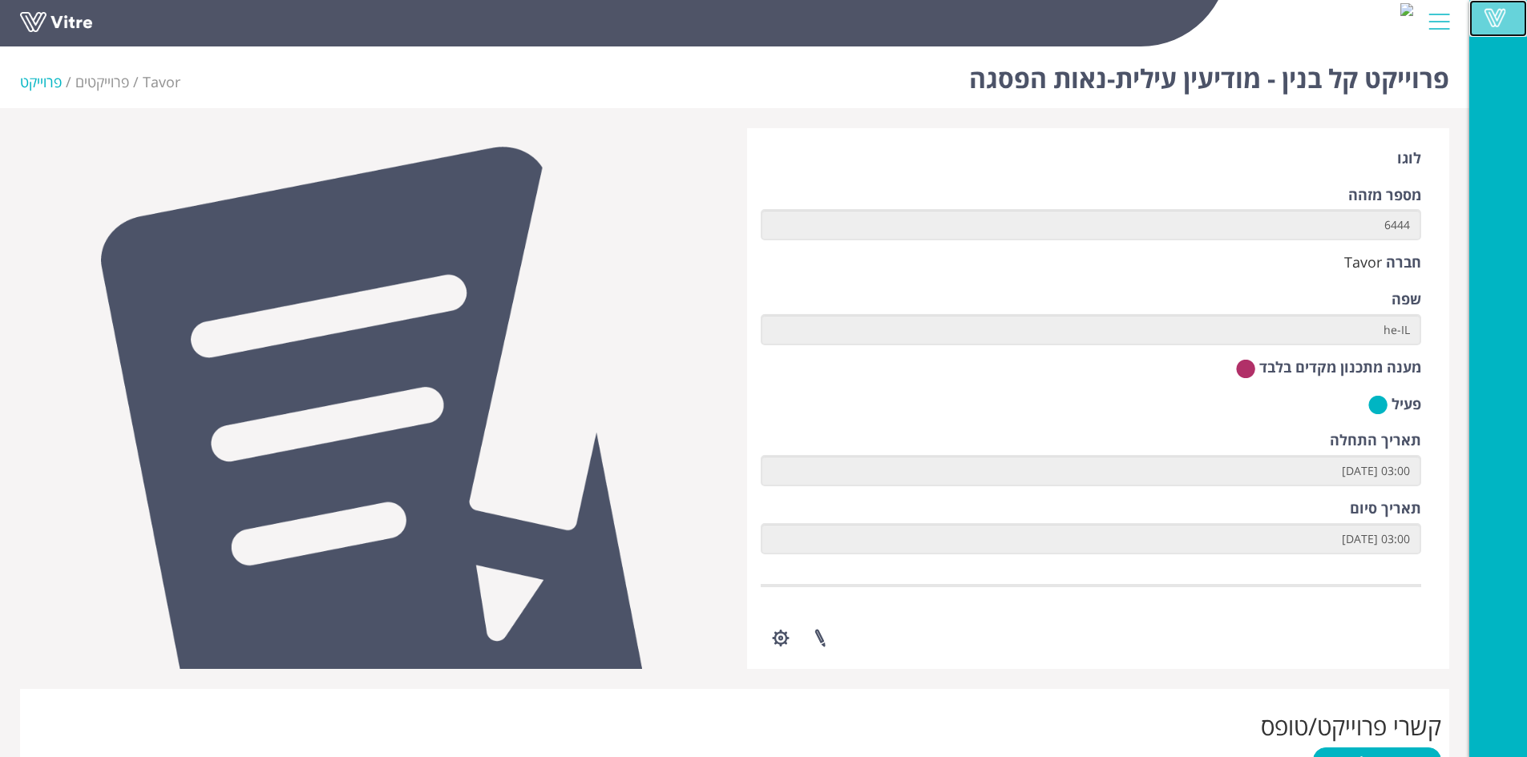
click at [1492, 15] on span at bounding box center [1495, 17] width 40 height 19
